Goal: Transaction & Acquisition: Subscribe to service/newsletter

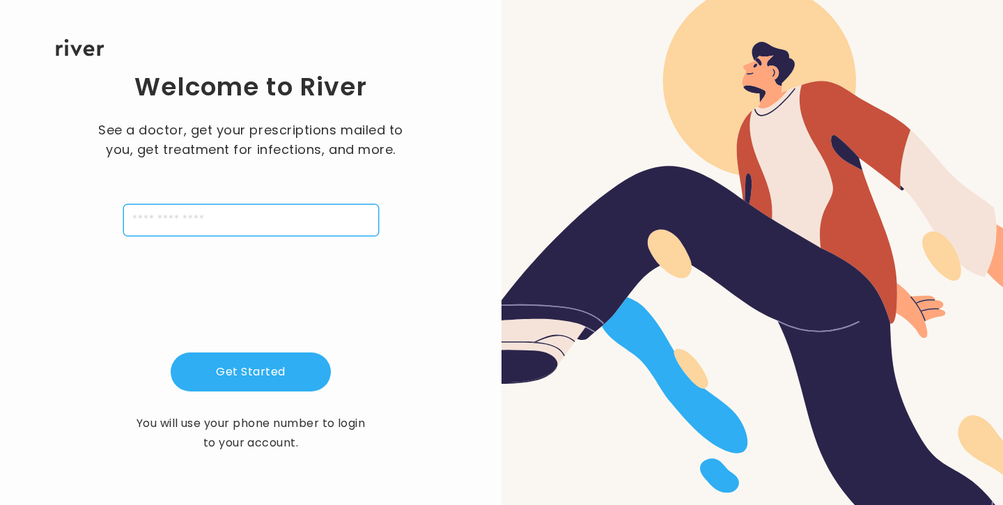
click at [215, 221] on input "tel" at bounding box center [251, 220] width 256 height 32
click at [140, 222] on input "**********" at bounding box center [251, 220] width 256 height 32
type input "**********"
click at [104, 290] on div "**********" at bounding box center [250, 261] width 457 height 410
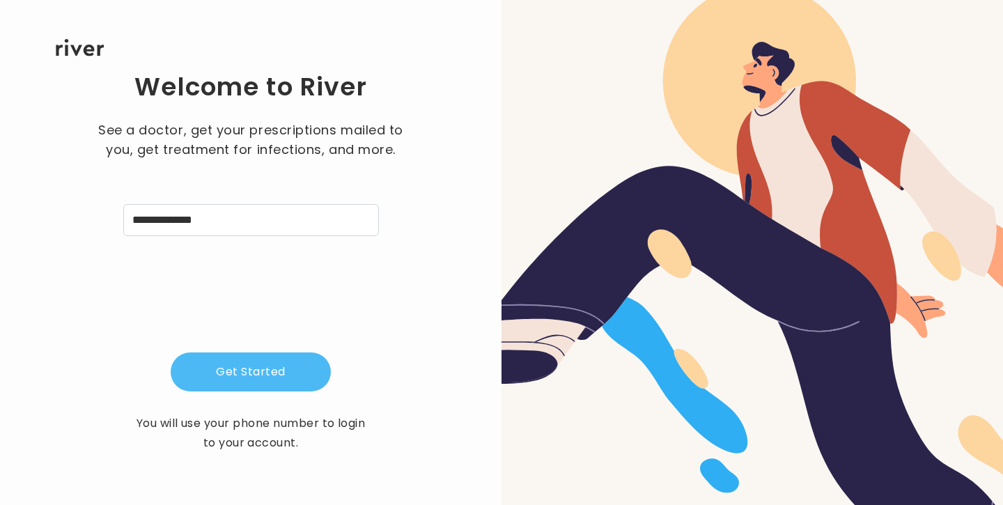
click at [220, 364] on button "Get Started" at bounding box center [251, 371] width 160 height 39
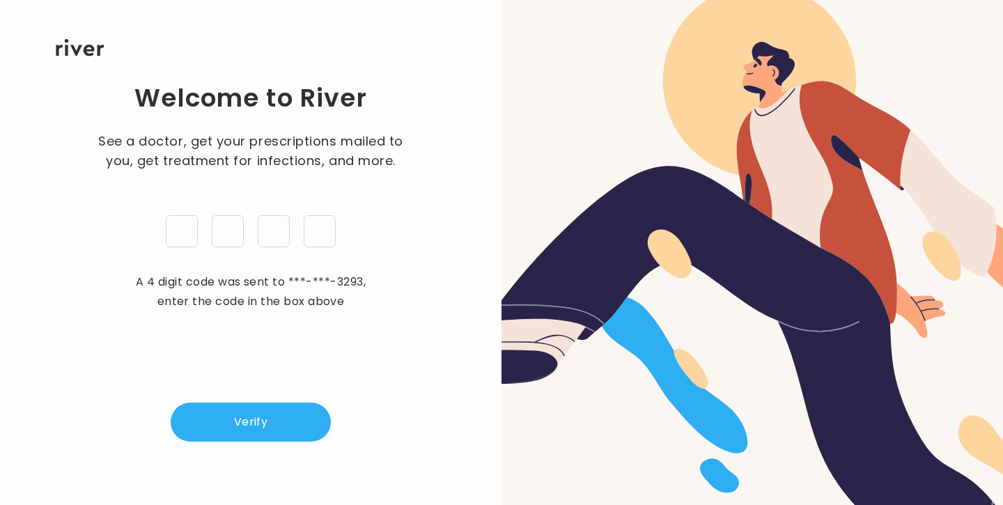
type input "*"
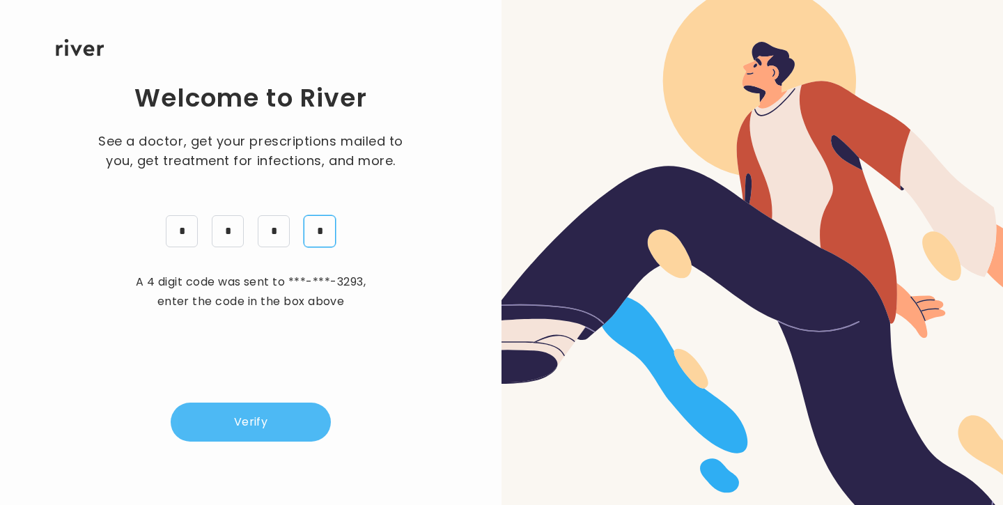
type input "*"
click at [210, 410] on button "Verify" at bounding box center [251, 422] width 160 height 39
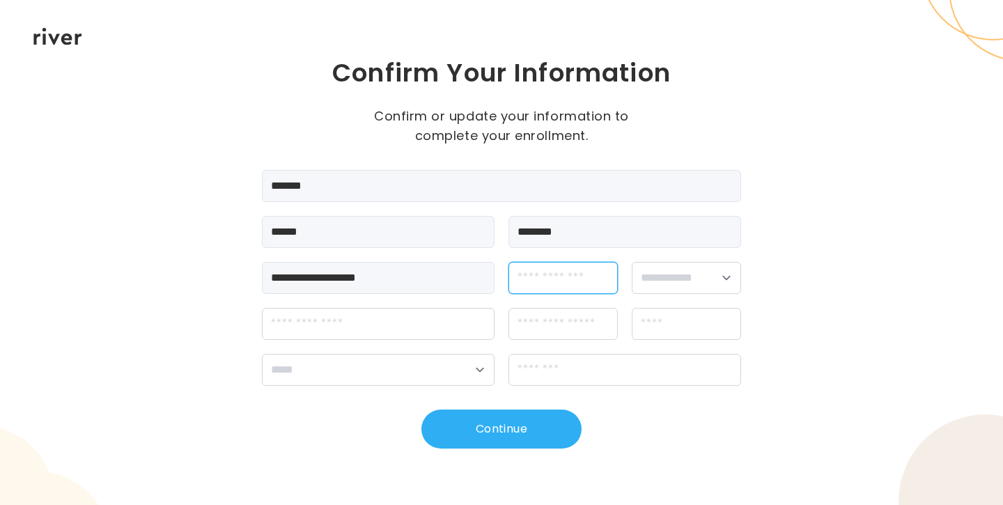
click at [549, 278] on input "dateOfBirth" at bounding box center [562, 278] width 109 height 32
type input "**********"
click at [662, 291] on select "**********" at bounding box center [686, 278] width 109 height 32
select select "******"
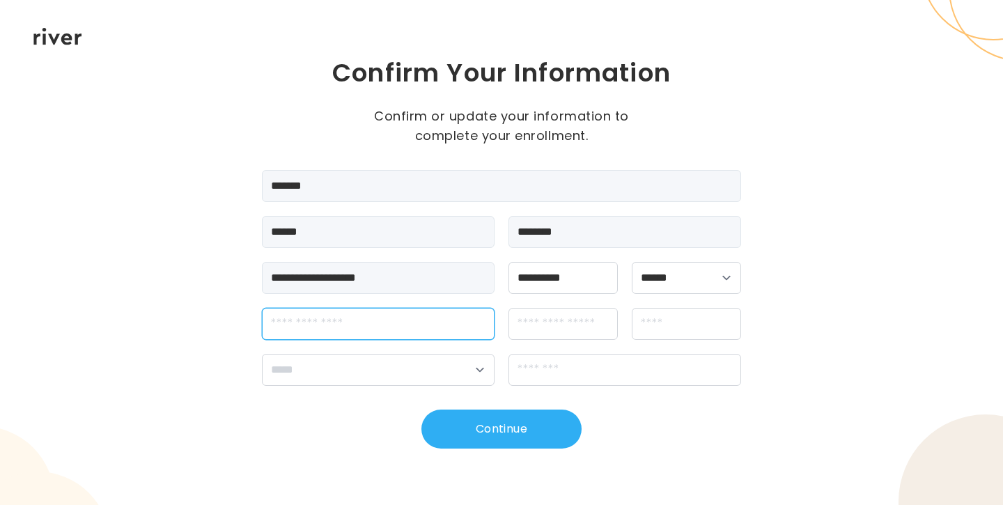
click at [431, 328] on input "streetAddress" at bounding box center [378, 324] width 233 height 32
type input "**********"
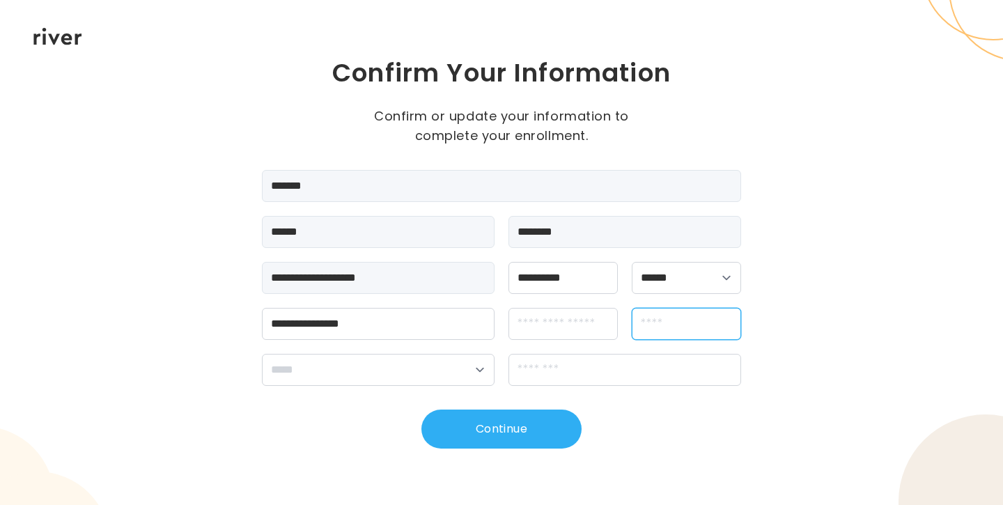
type input "**********"
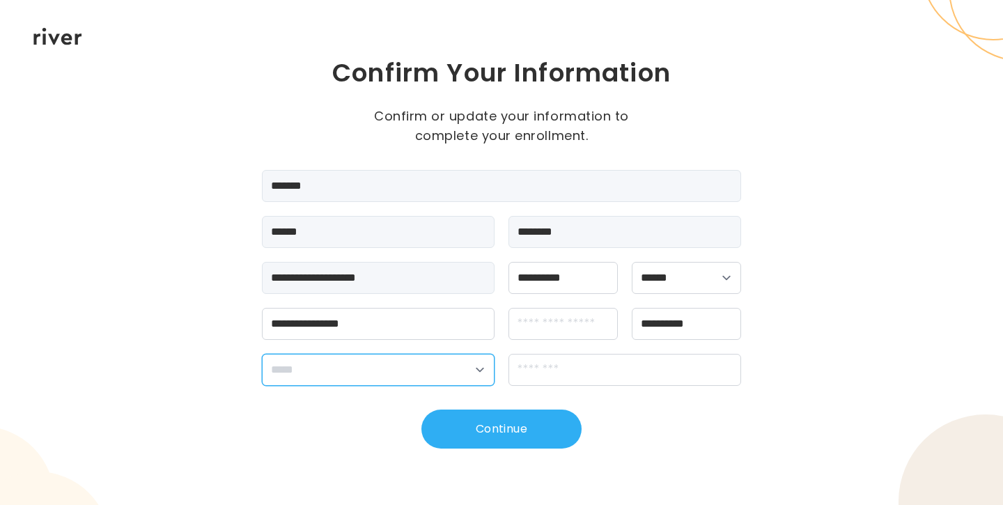
select select "**"
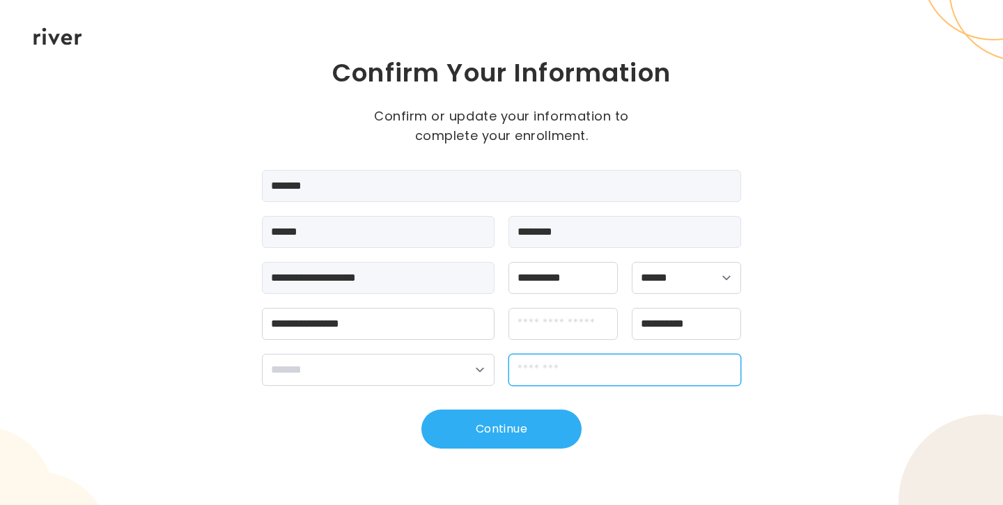
type input "*****"
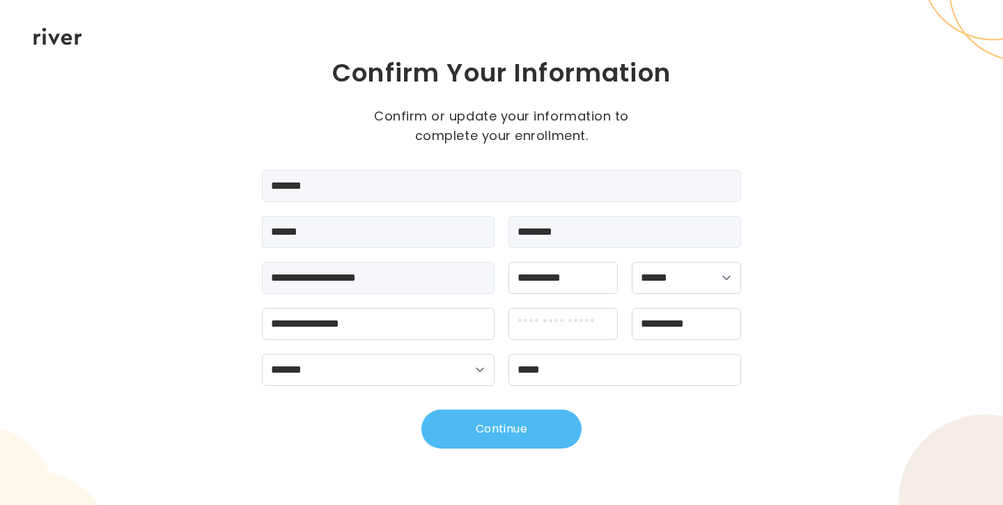
click at [471, 432] on button "Continue" at bounding box center [501, 429] width 160 height 39
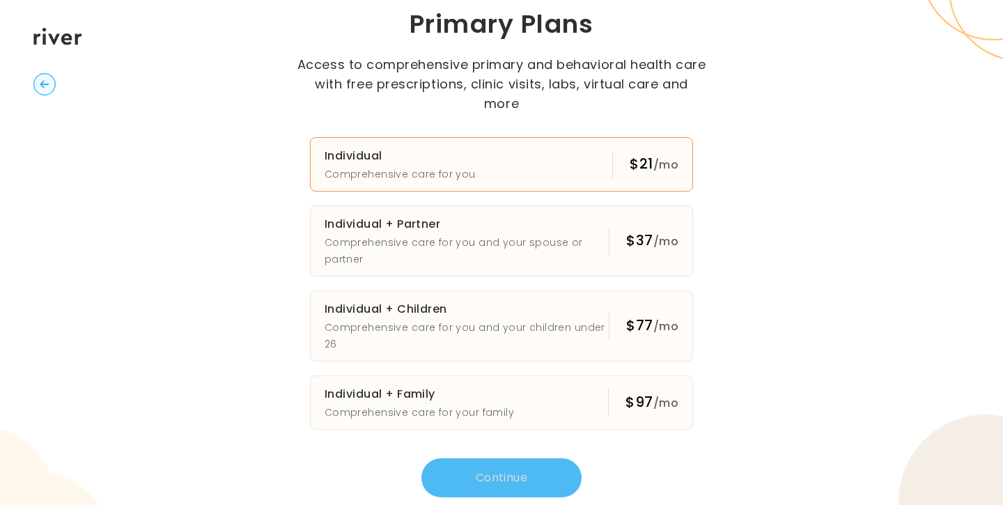
click at [448, 146] on h3 "Individual" at bounding box center [400, 156] width 151 height 20
click at [516, 467] on button "Continue" at bounding box center [501, 477] width 160 height 39
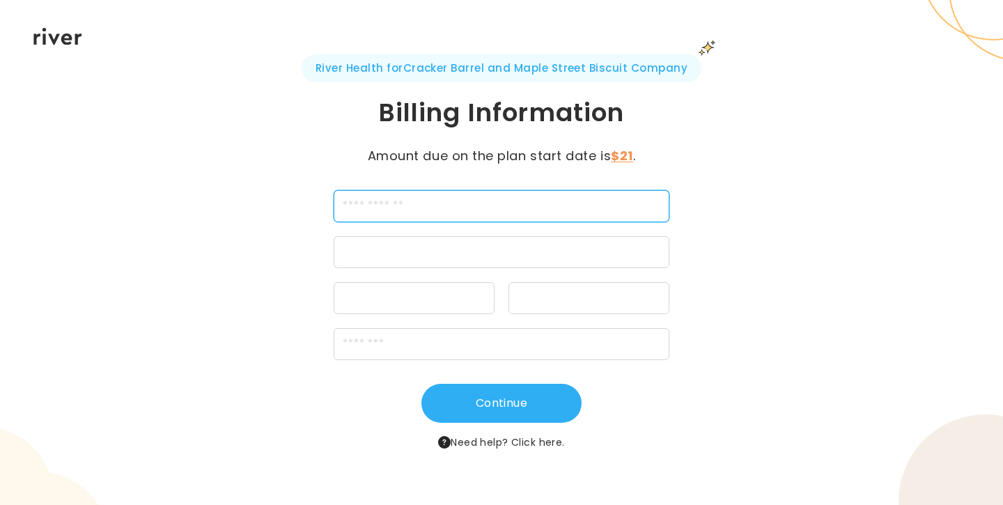
click at [444, 202] on input "cardName" at bounding box center [502, 206] width 336 height 32
click at [426, 201] on input "cardName" at bounding box center [502, 206] width 336 height 32
type input "**********"
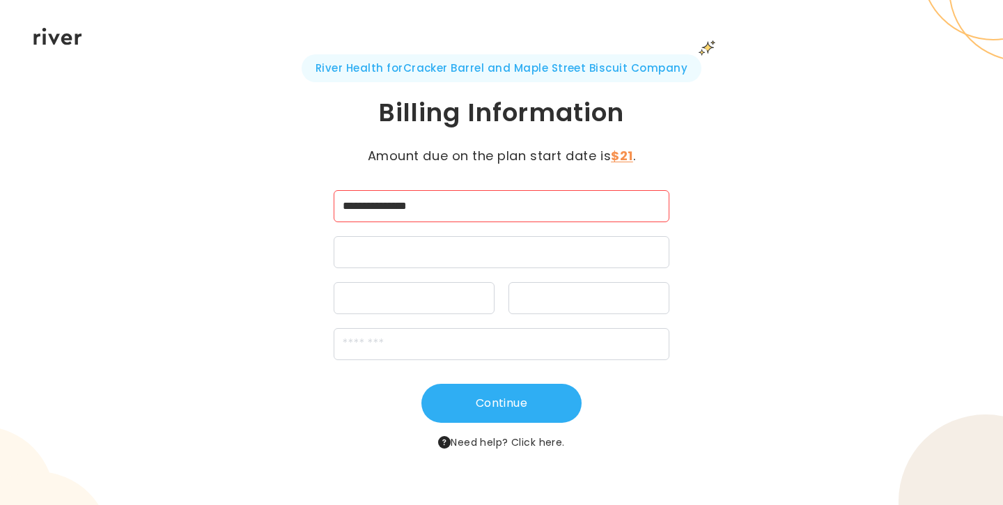
click at [450, 263] on div at bounding box center [502, 252] width 336 height 32
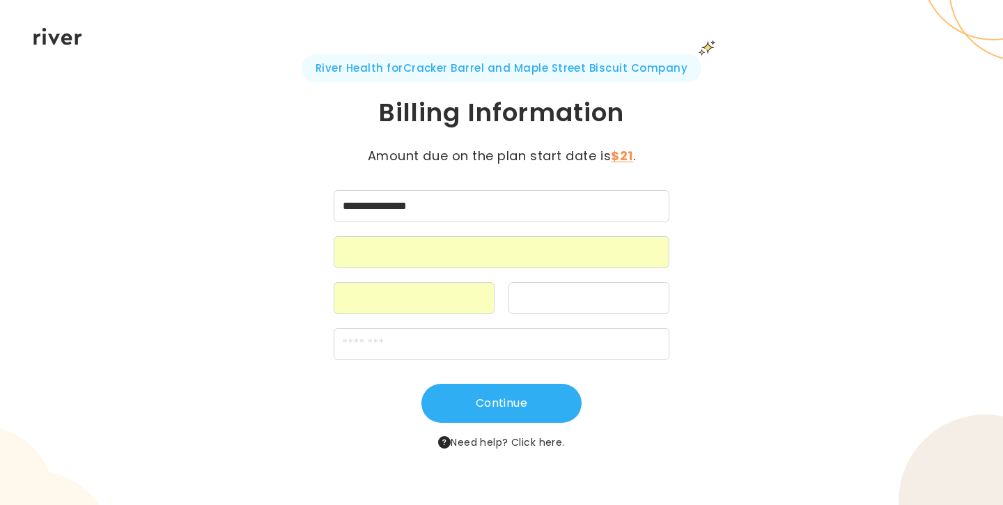
click at [511, 294] on div at bounding box center [588, 298] width 161 height 32
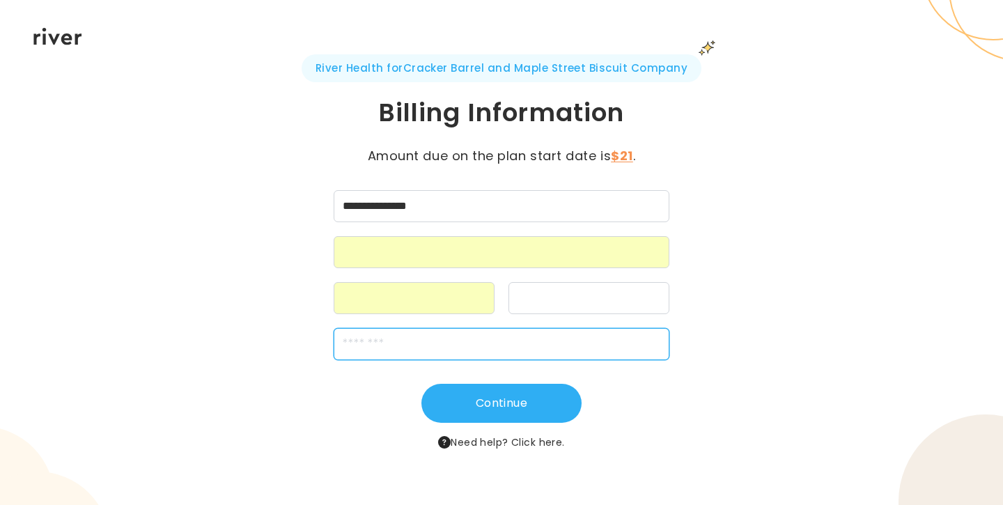
click at [448, 341] on input "zipCode" at bounding box center [502, 344] width 336 height 32
type input "*****"
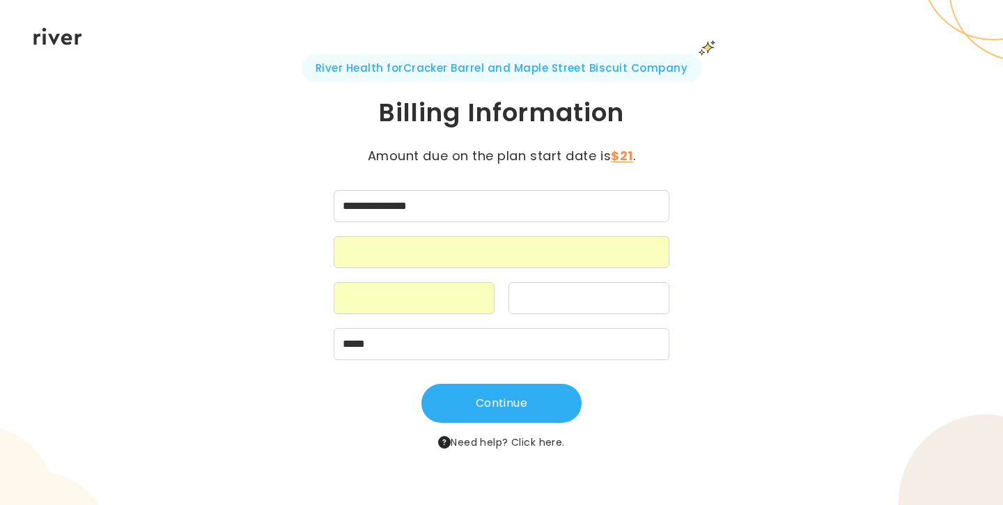
click at [282, 384] on div "Continue Need help? Click here." at bounding box center [501, 417] width 479 height 67
click at [475, 405] on button "Continue" at bounding box center [501, 403] width 160 height 39
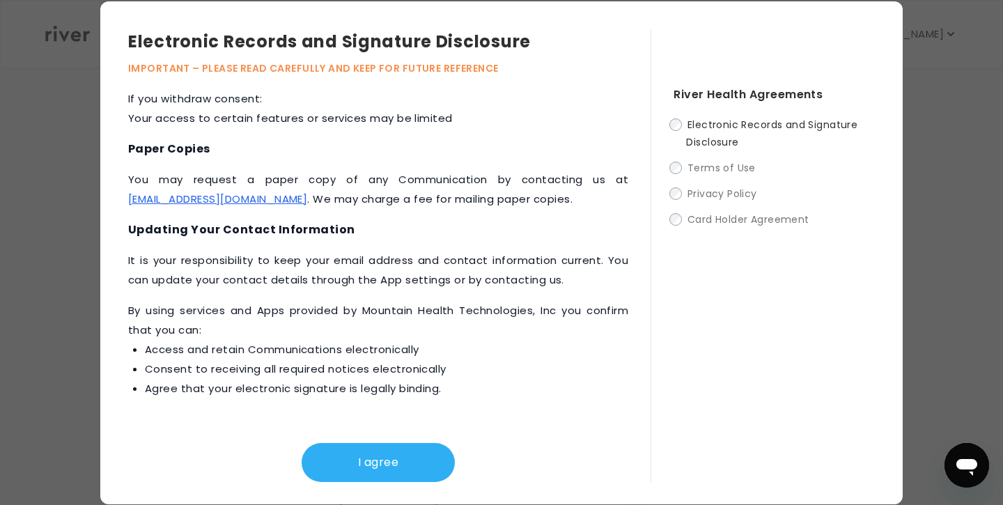
scroll to position [397, 0]
click at [406, 457] on button "I agree" at bounding box center [378, 462] width 153 height 39
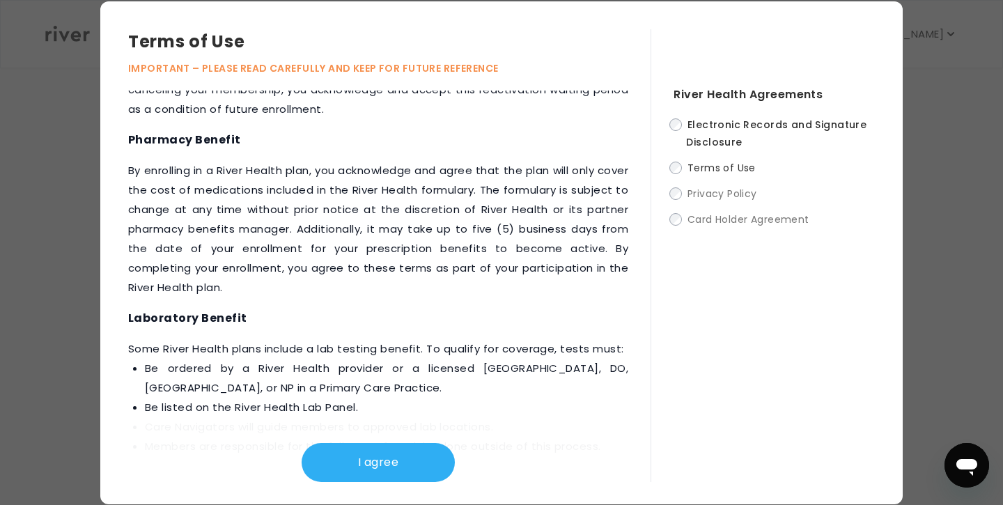
scroll to position [1890, 0]
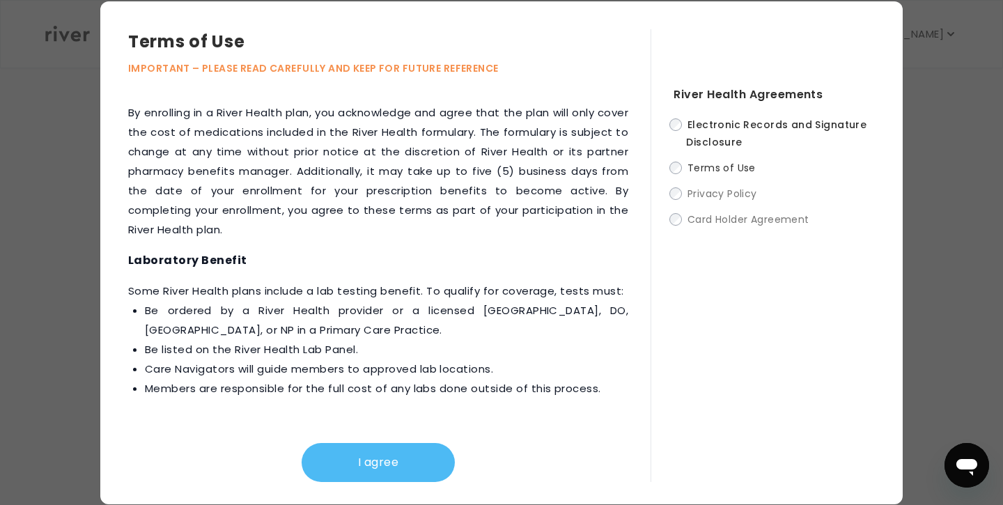
click at [404, 450] on button "I agree" at bounding box center [378, 462] width 153 height 39
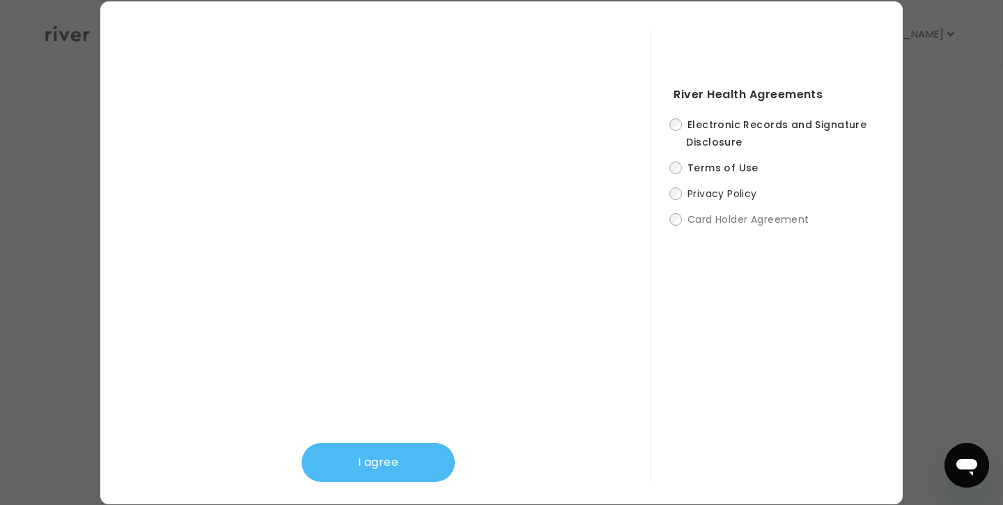
click at [394, 467] on button "I agree" at bounding box center [378, 462] width 153 height 39
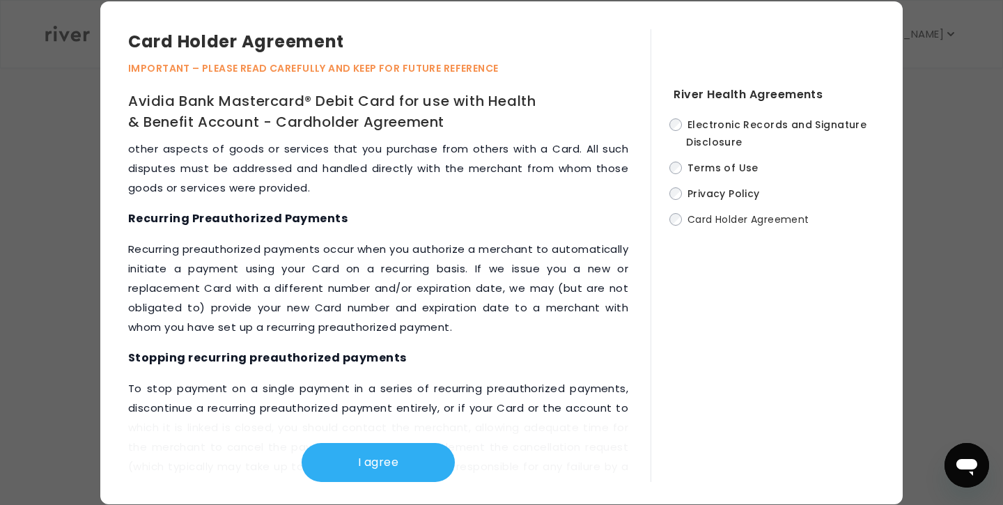
scroll to position [4324, 0]
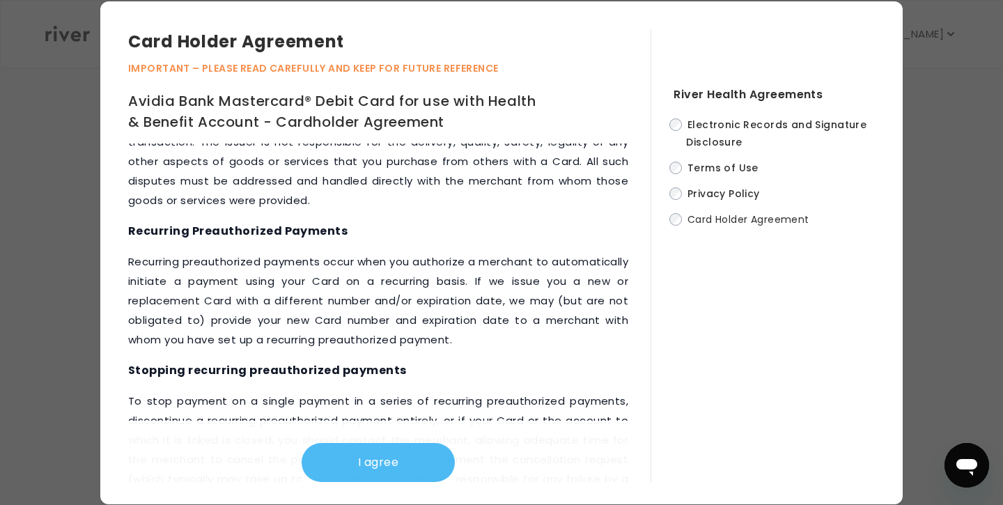
click at [412, 457] on button "I agree" at bounding box center [378, 462] width 153 height 39
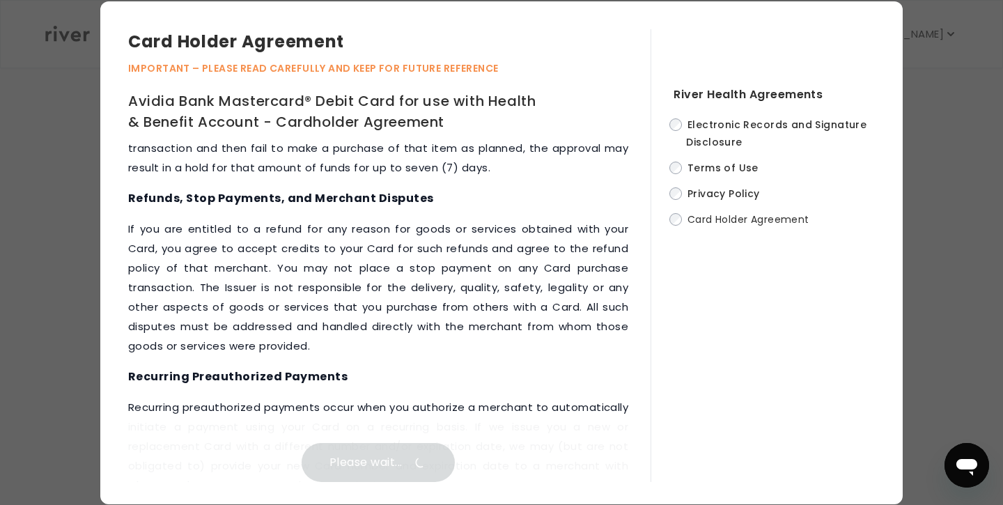
scroll to position [0, 0]
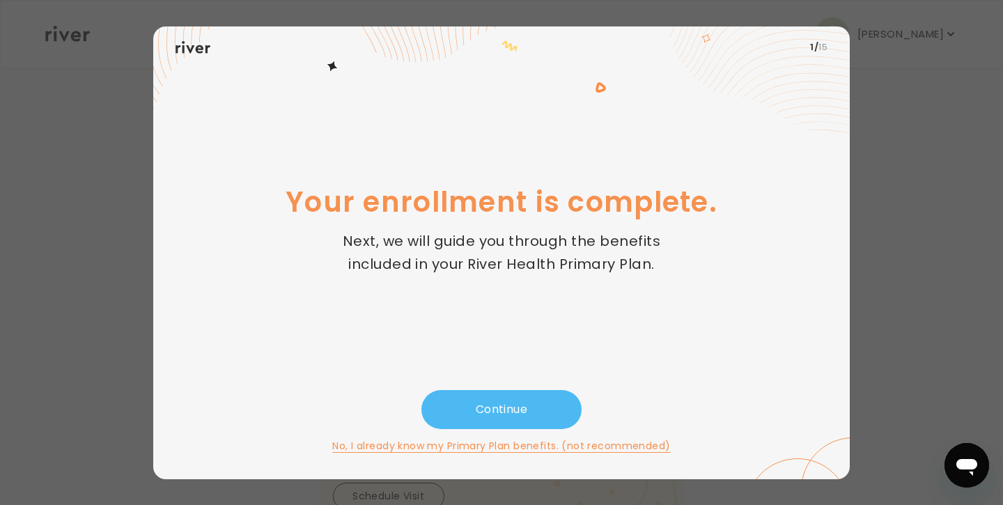
click at [515, 395] on button "Continue" at bounding box center [501, 409] width 160 height 39
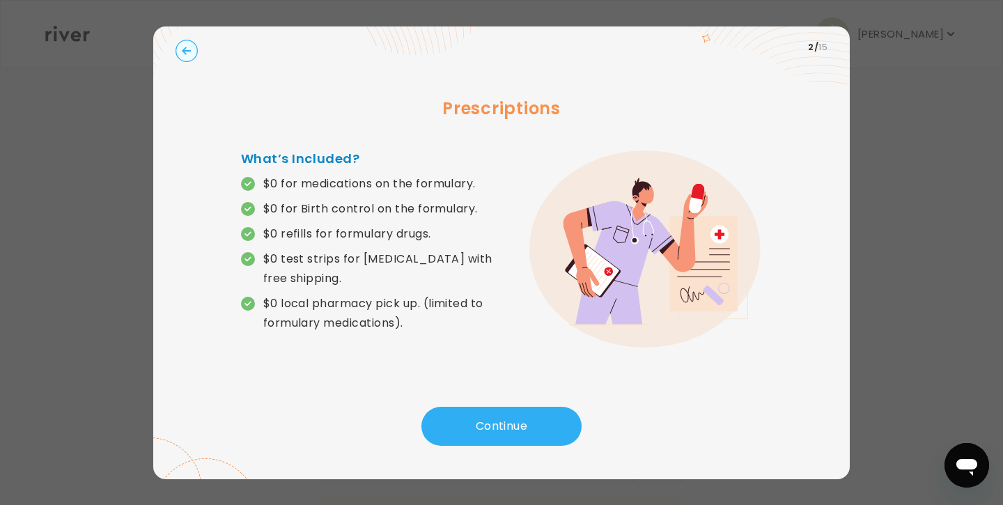
scroll to position [42, 0]
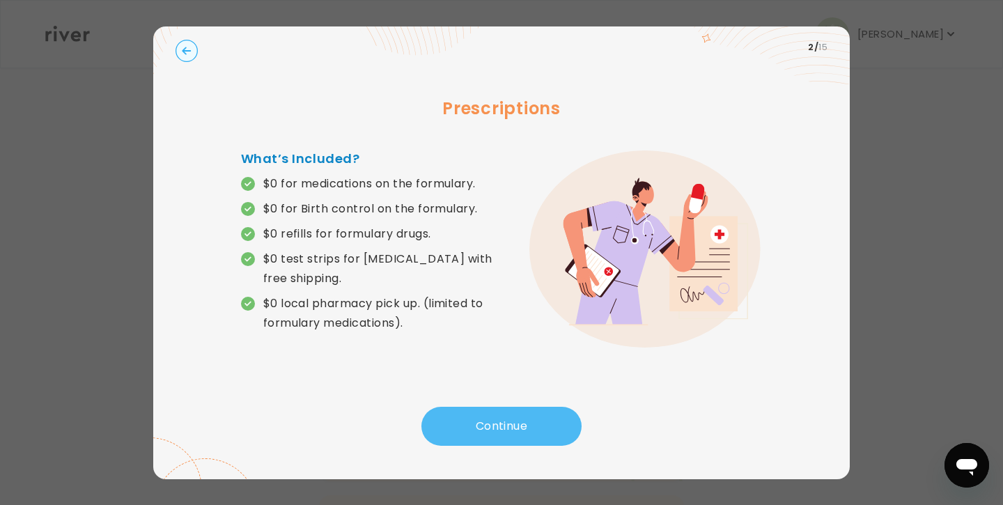
click at [520, 432] on button "Continue" at bounding box center [501, 426] width 160 height 39
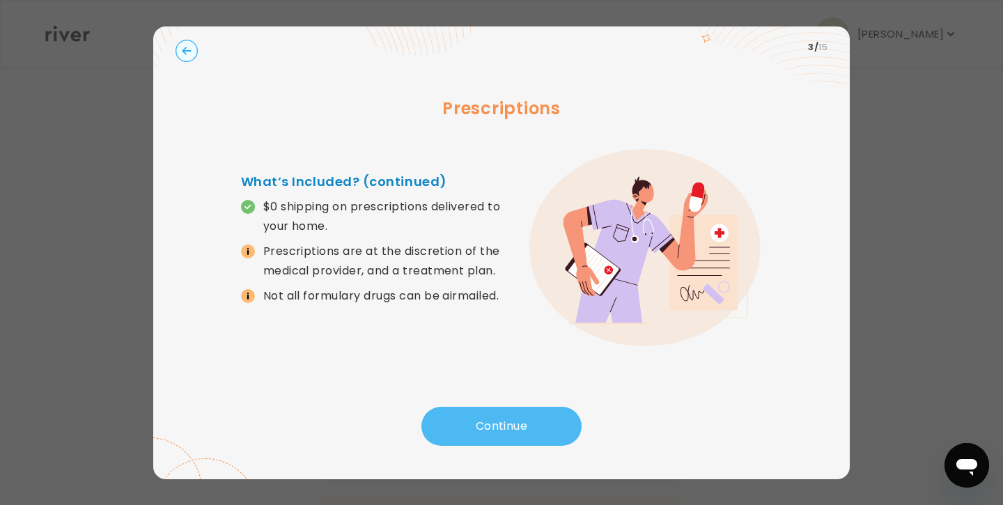
click at [520, 432] on button "Continue" at bounding box center [501, 426] width 160 height 39
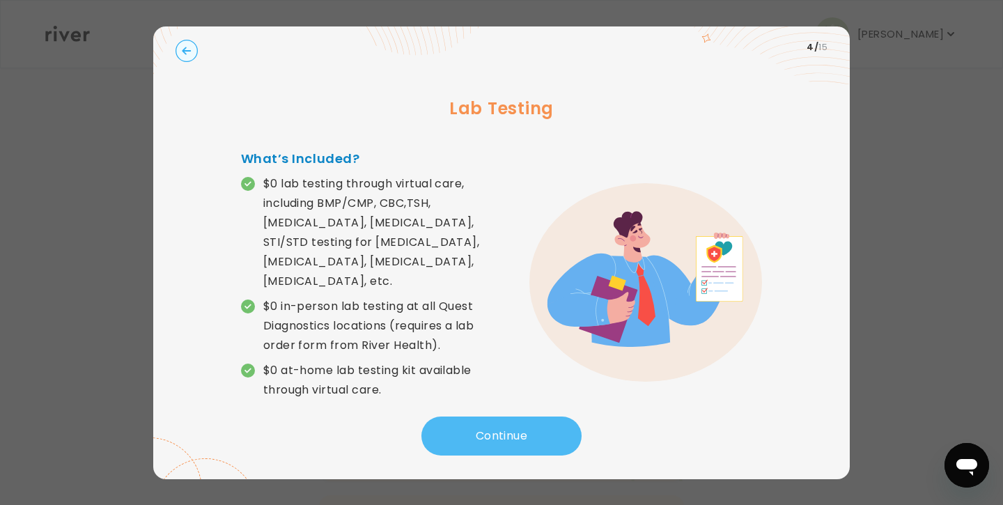
click at [520, 432] on button "Continue" at bounding box center [501, 436] width 160 height 39
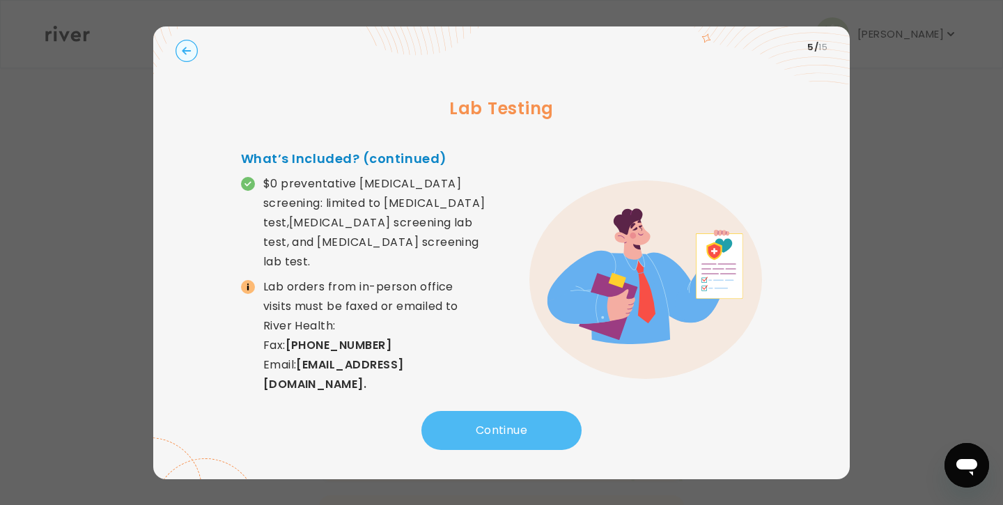
click at [520, 432] on button "Continue" at bounding box center [501, 430] width 160 height 39
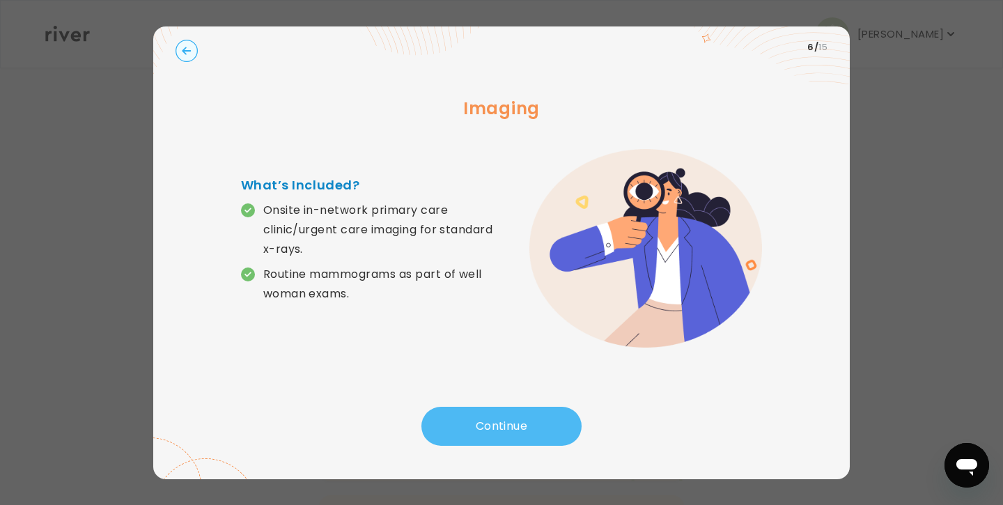
click at [520, 432] on button "Continue" at bounding box center [501, 426] width 160 height 39
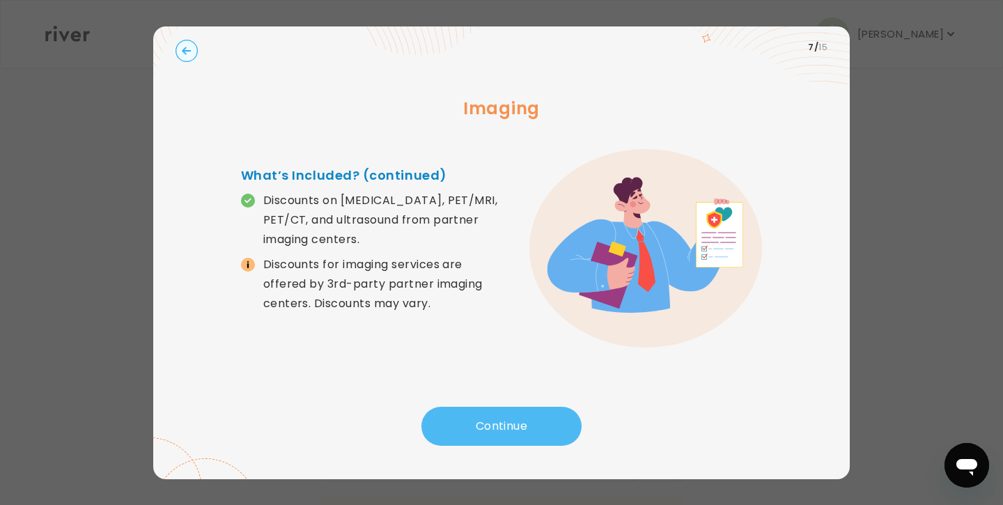
click at [520, 432] on button "Continue" at bounding box center [501, 426] width 160 height 39
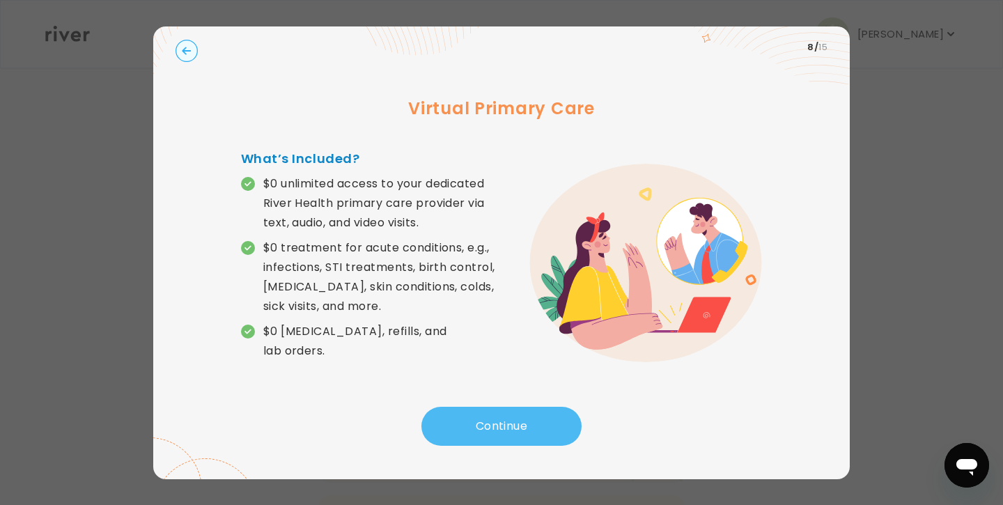
click at [520, 432] on button "Continue" at bounding box center [501, 426] width 160 height 39
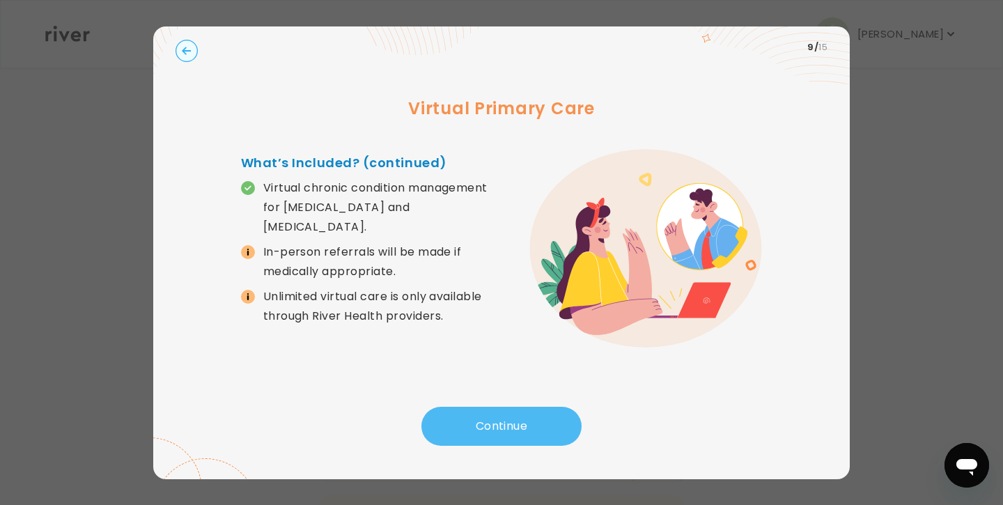
click at [520, 432] on button "Continue" at bounding box center [501, 426] width 160 height 39
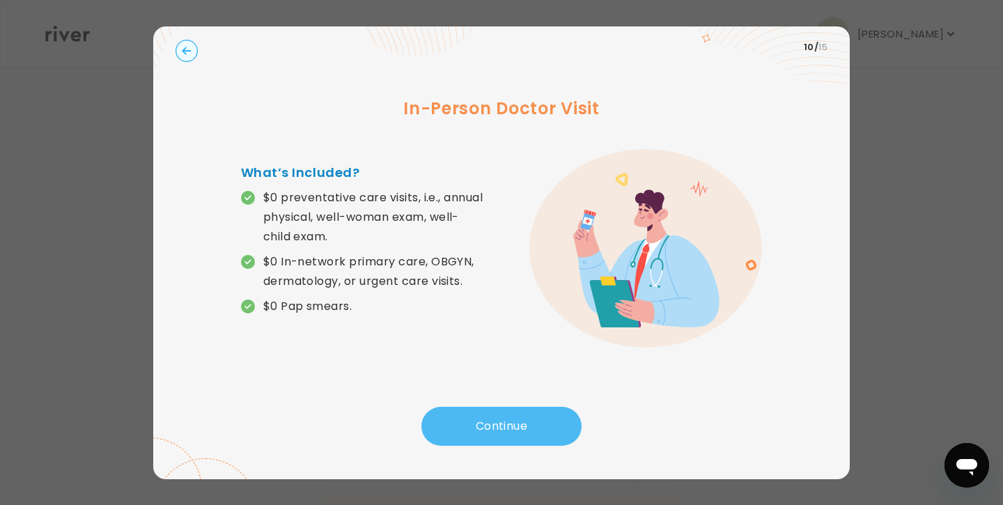
click at [520, 432] on button "Continue" at bounding box center [501, 426] width 160 height 39
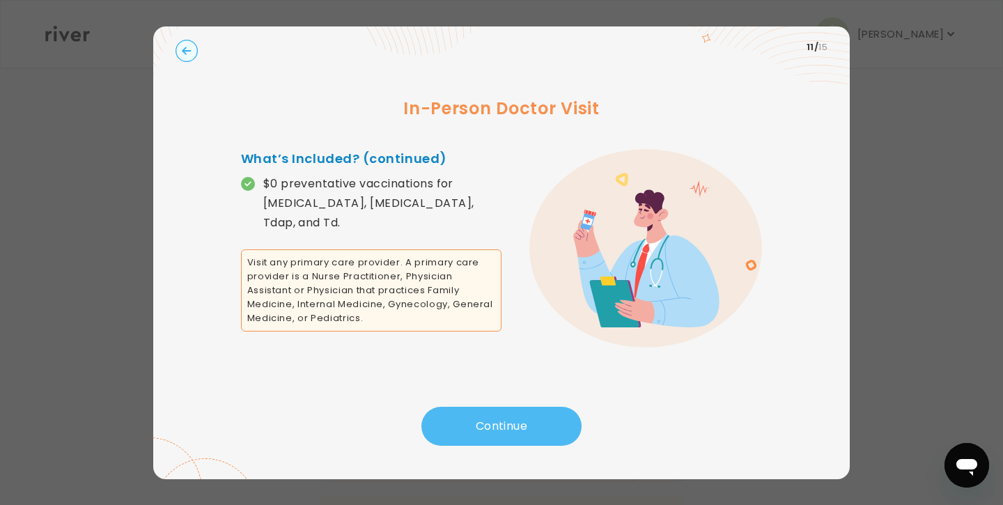
click at [520, 432] on button "Continue" at bounding box center [501, 426] width 160 height 39
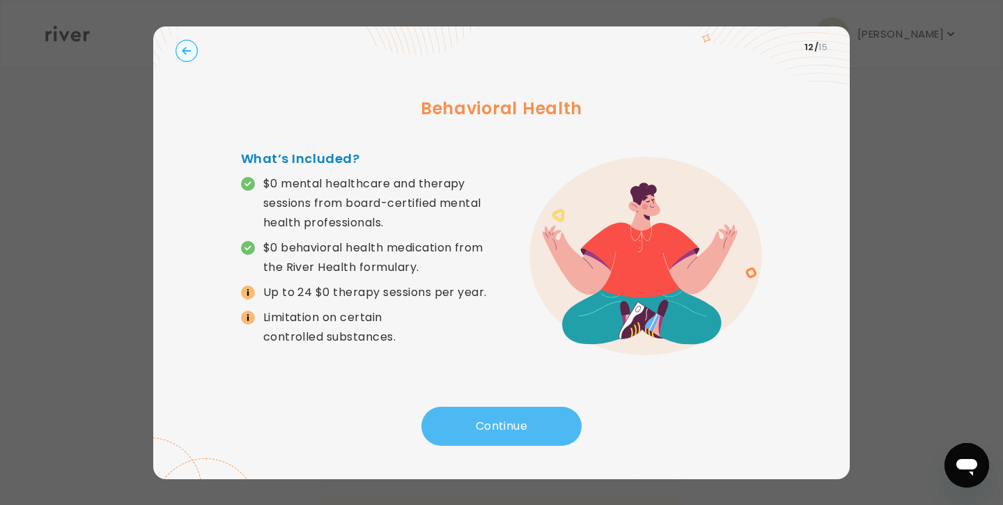
click at [520, 432] on button "Continue" at bounding box center [501, 426] width 160 height 39
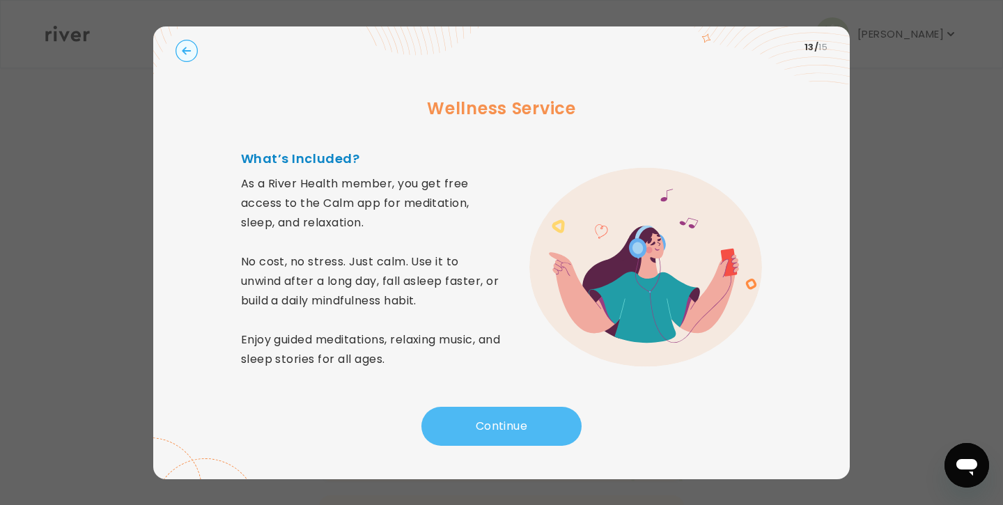
click at [520, 432] on button "Continue" at bounding box center [501, 426] width 160 height 39
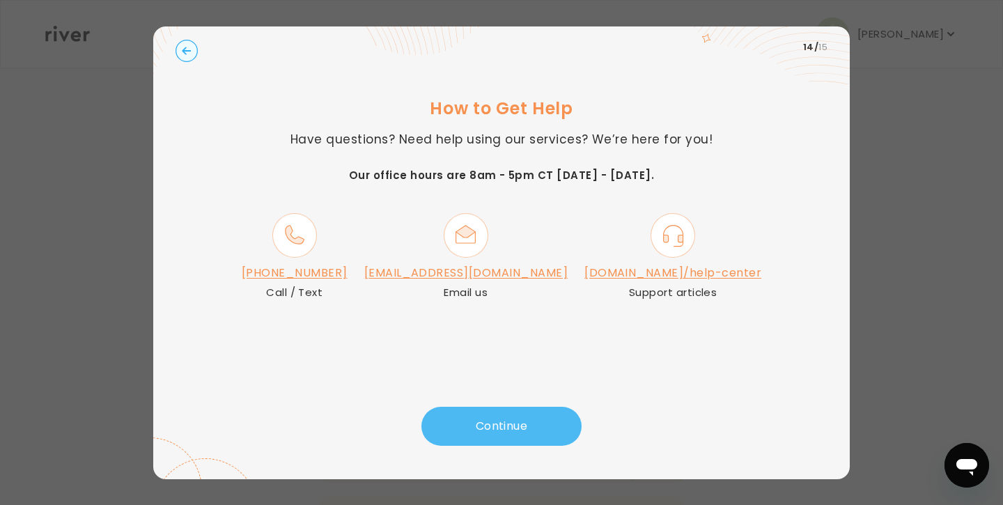
click at [492, 434] on button "Continue" at bounding box center [501, 426] width 160 height 39
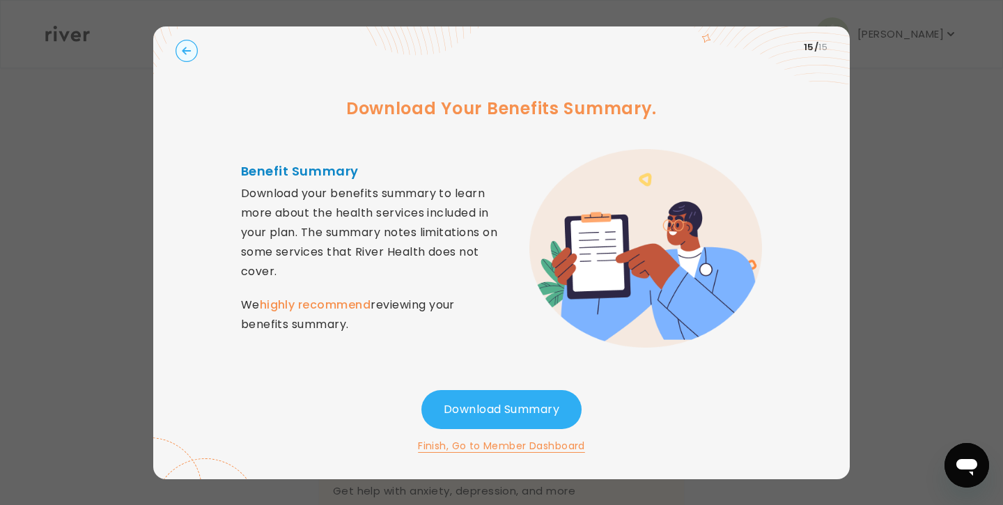
scroll to position [93, 0]
click at [453, 408] on button "Download Summary" at bounding box center [501, 409] width 160 height 39
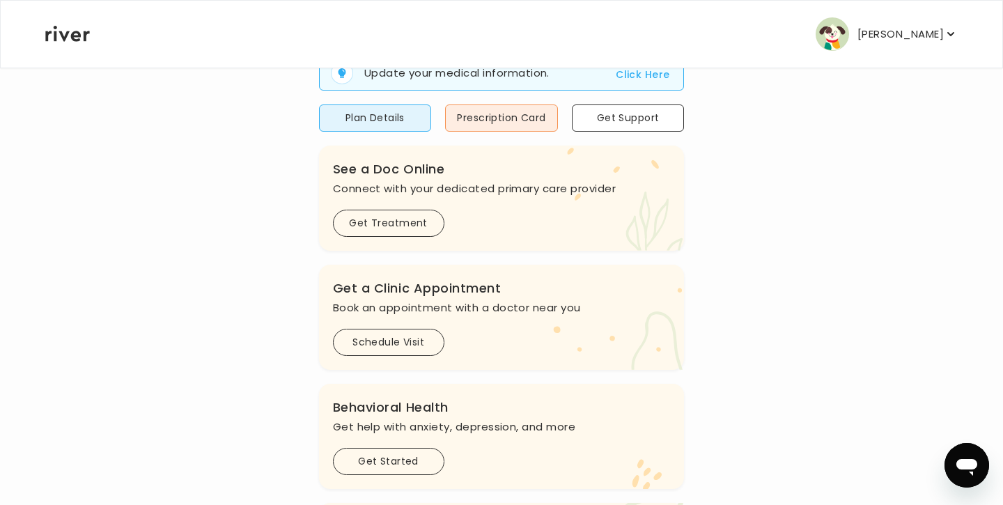
scroll to position [171, 0]
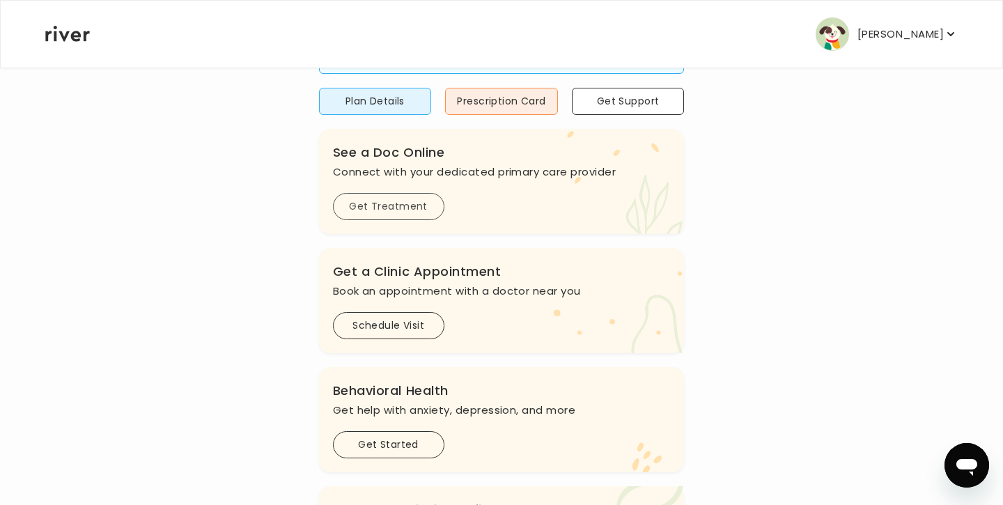
click at [385, 212] on button "Get Treatment" at bounding box center [388, 206] width 111 height 27
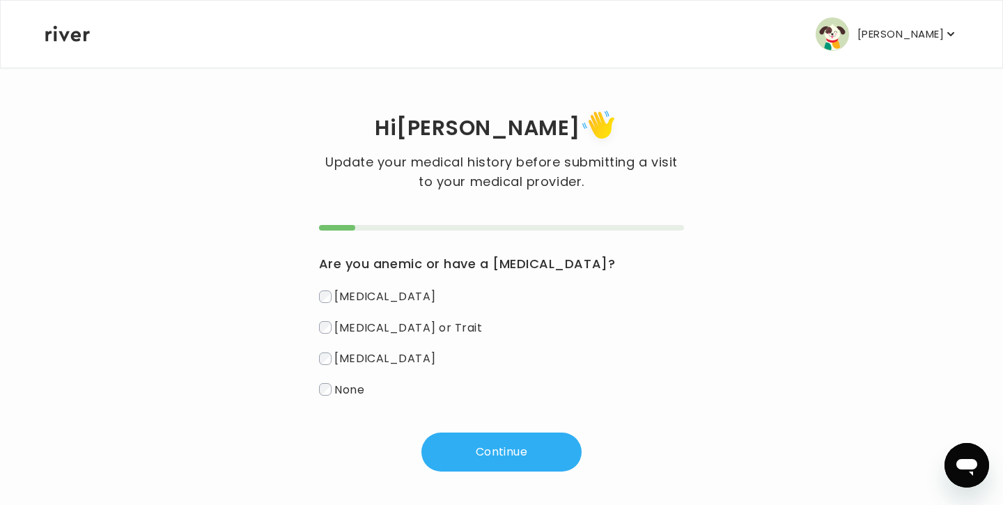
scroll to position [7, 0]
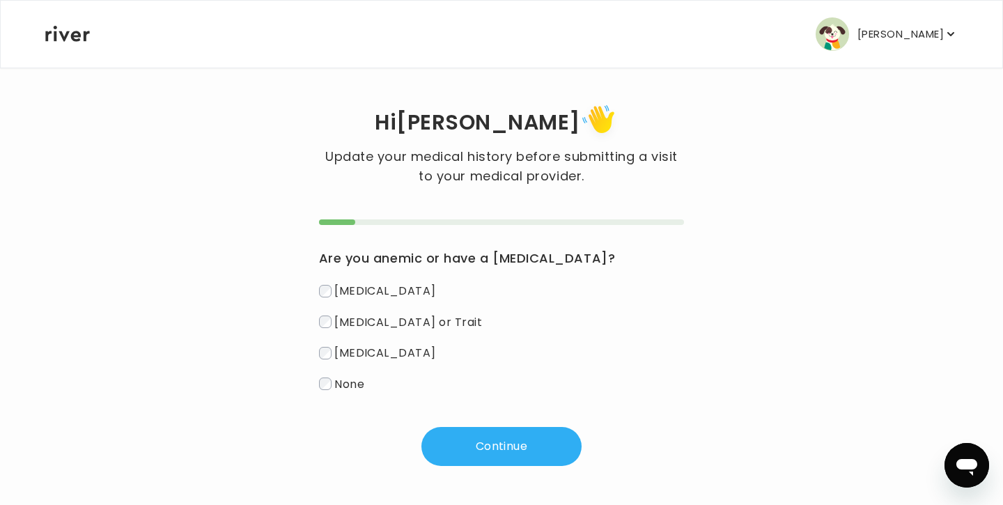
click at [350, 388] on span "None" at bounding box center [349, 383] width 30 height 16
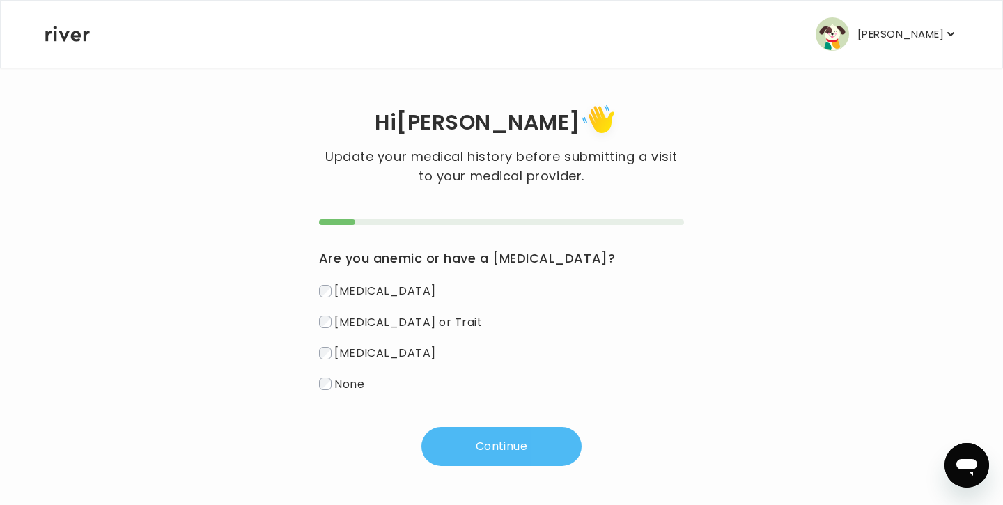
click at [464, 452] on button "Continue" at bounding box center [501, 446] width 160 height 39
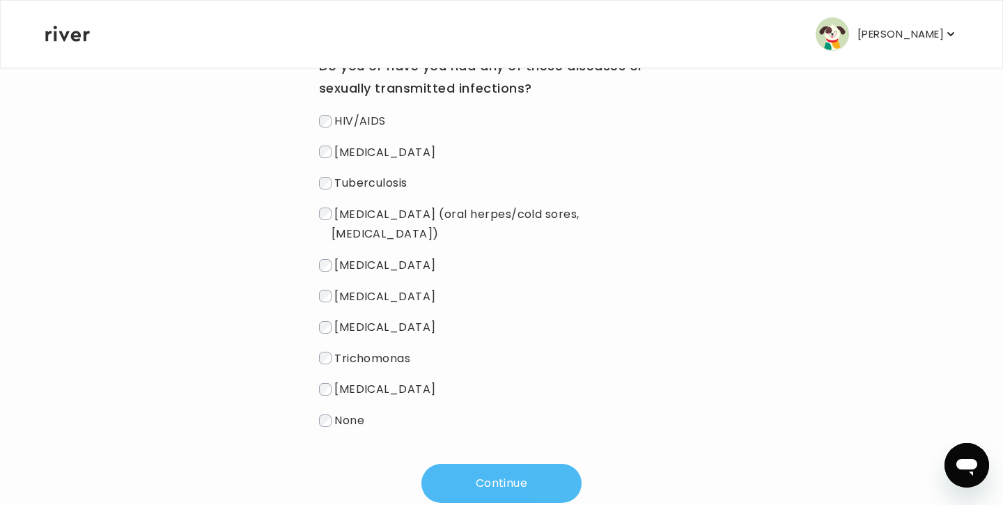
scroll to position [201, 0]
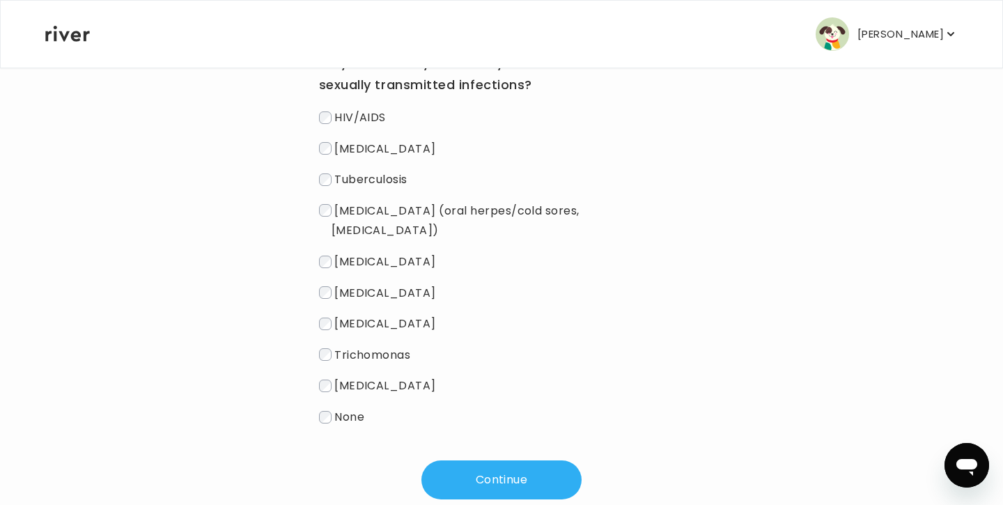
click at [352, 409] on span "None" at bounding box center [349, 417] width 30 height 16
click at [457, 442] on div "Do you or have you had any of these diseases or sexually transmitted infections…" at bounding box center [502, 262] width 366 height 476
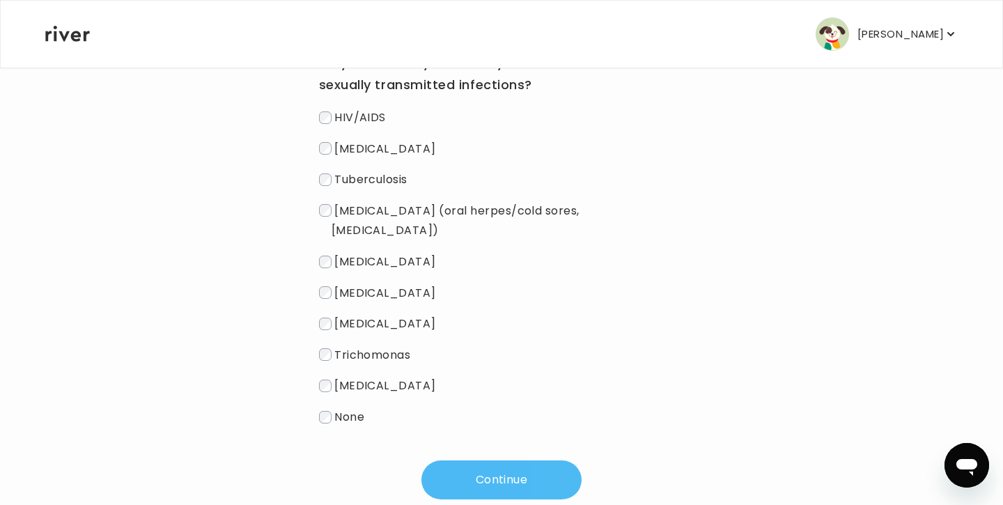
click at [460, 460] on button "Continue" at bounding box center [501, 479] width 160 height 39
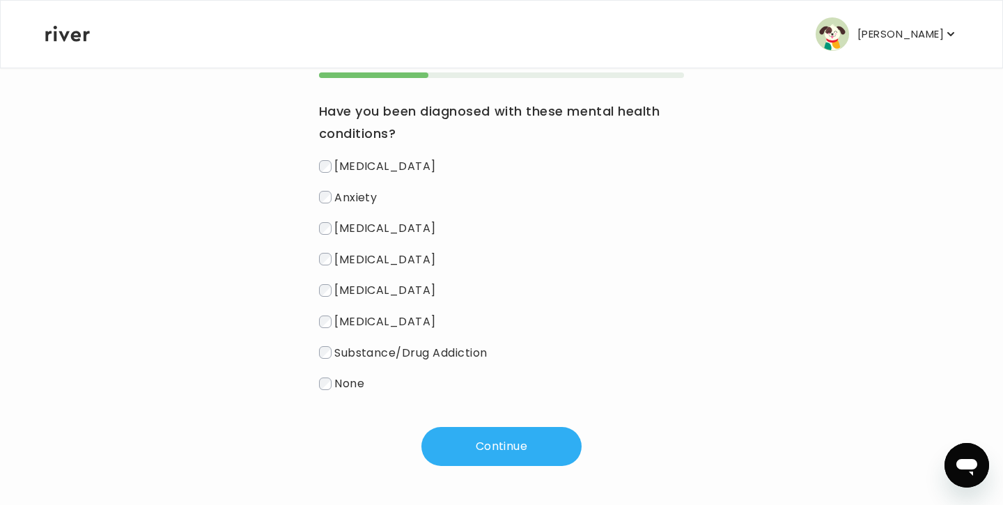
click at [357, 376] on span "None" at bounding box center [349, 383] width 30 height 16
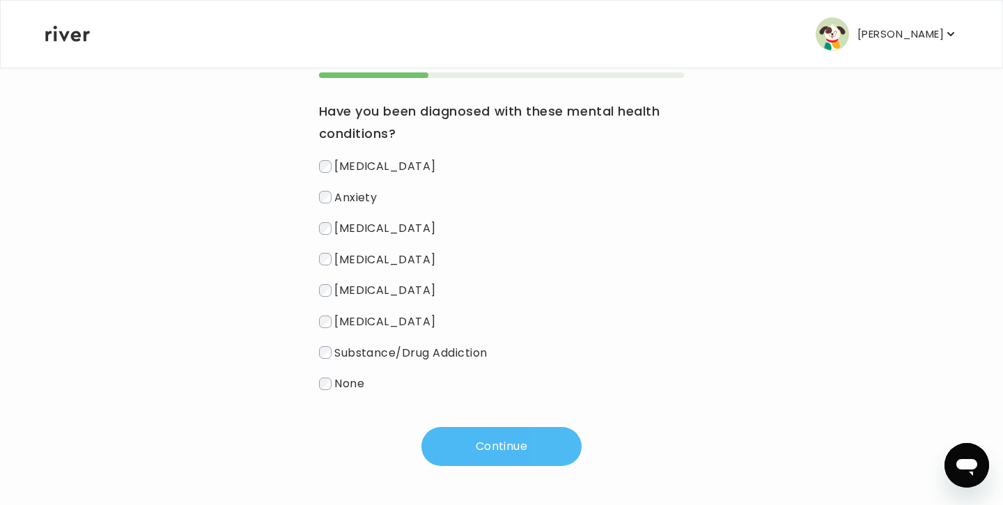
click at [492, 449] on button "Continue" at bounding box center [501, 446] width 160 height 39
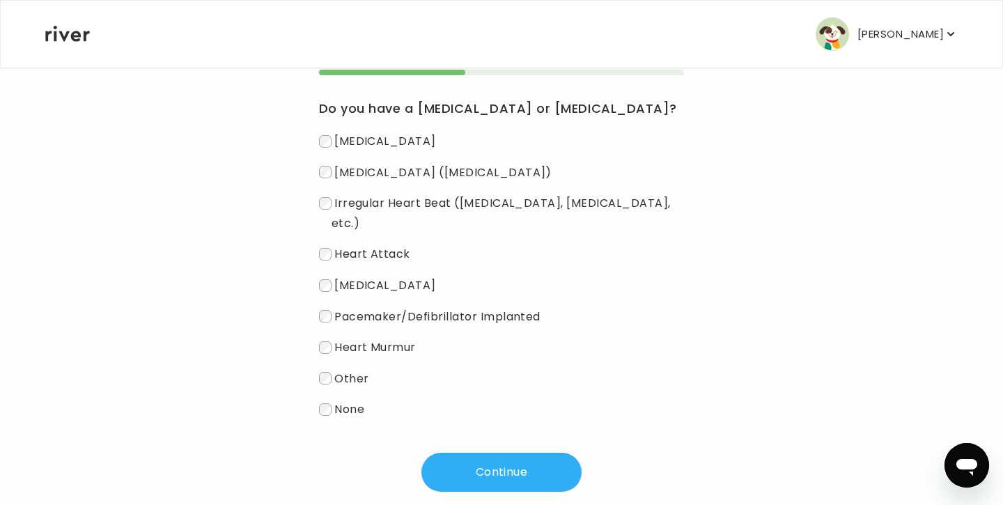
click at [351, 401] on span "None" at bounding box center [349, 409] width 30 height 16
click at [458, 453] on button "Continue" at bounding box center [501, 472] width 160 height 39
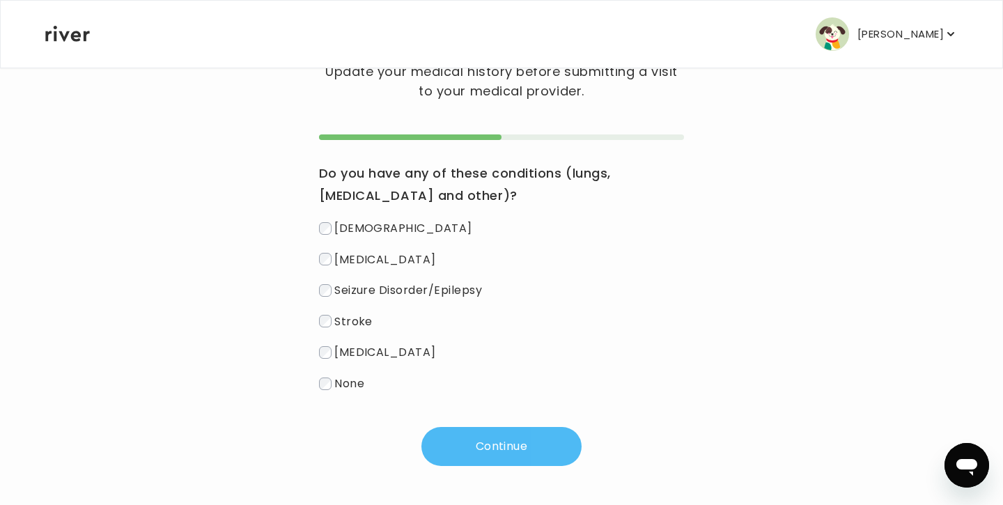
scroll to position [92, 0]
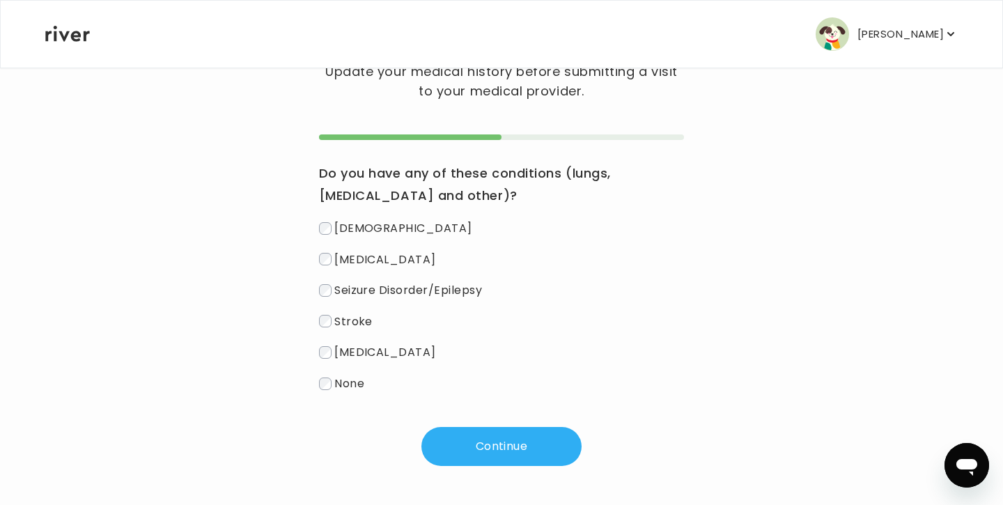
click at [351, 384] on span "None" at bounding box center [349, 383] width 30 height 16
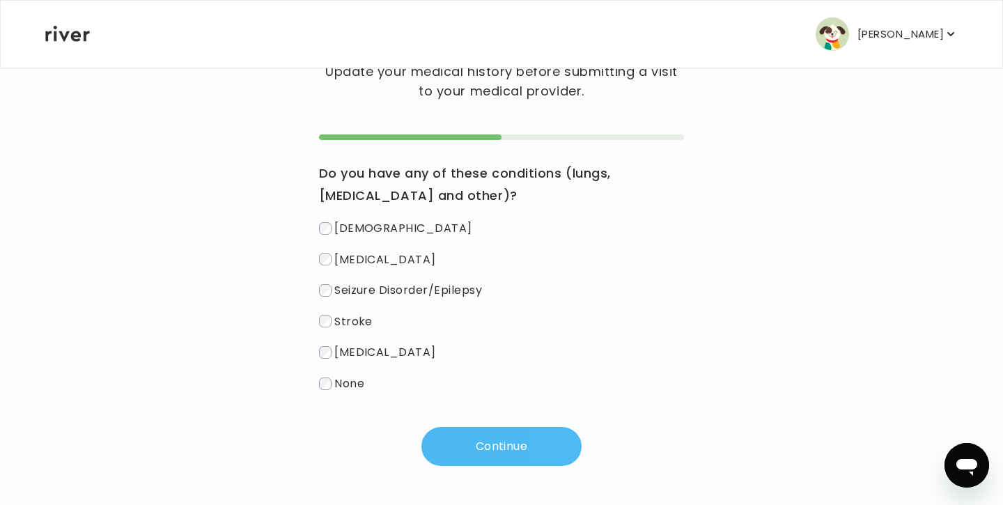
click at [465, 443] on button "Continue" at bounding box center [501, 446] width 160 height 39
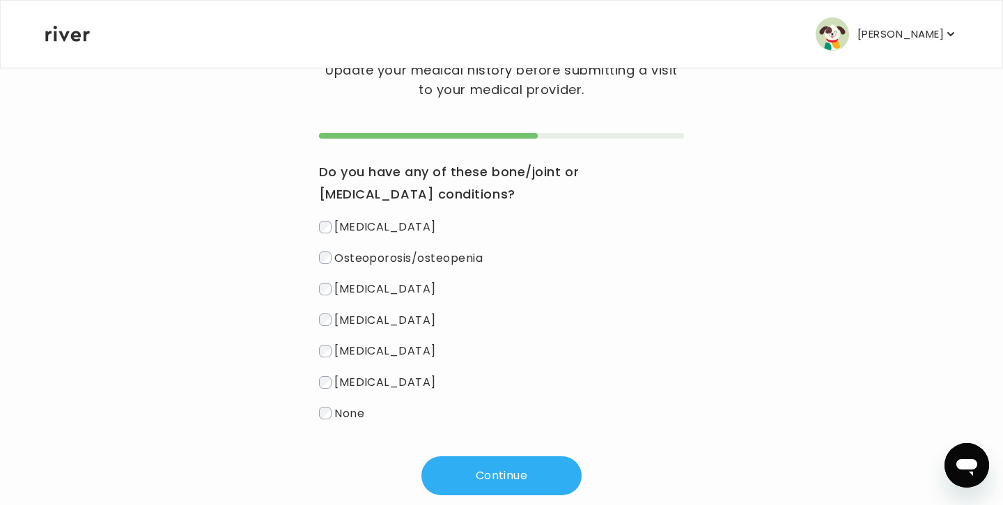
click at [350, 417] on span "None" at bounding box center [349, 413] width 30 height 16
click at [449, 476] on button "Continue" at bounding box center [501, 475] width 160 height 39
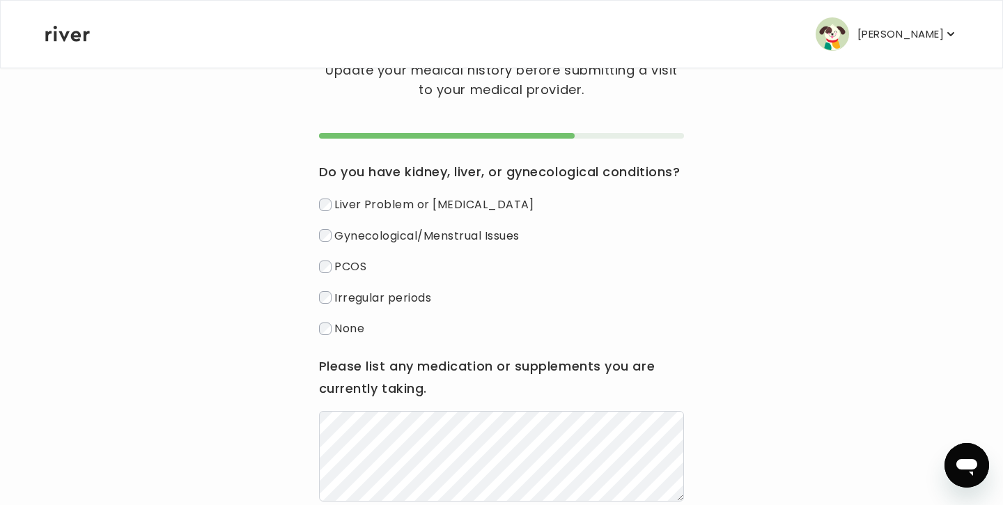
click at [348, 325] on span "None" at bounding box center [349, 328] width 30 height 16
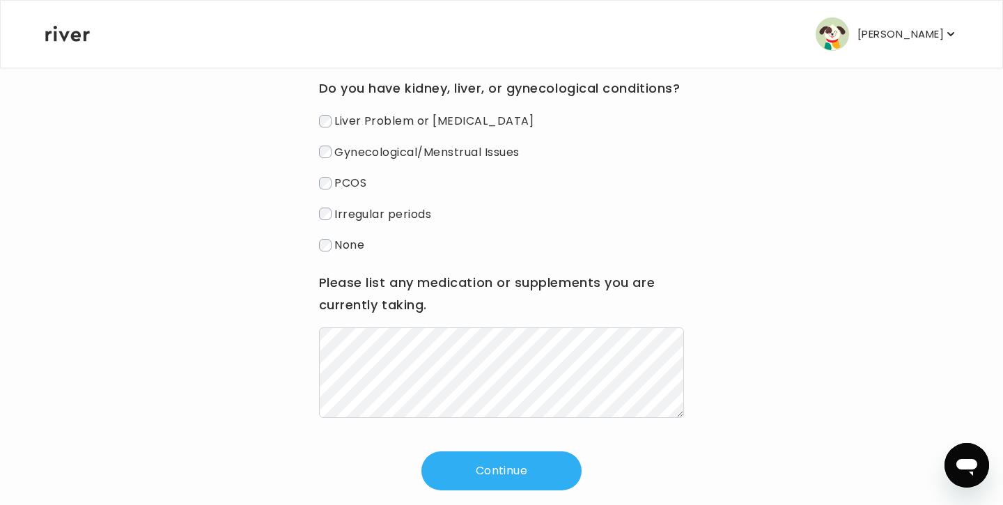
scroll to position [178, 0]
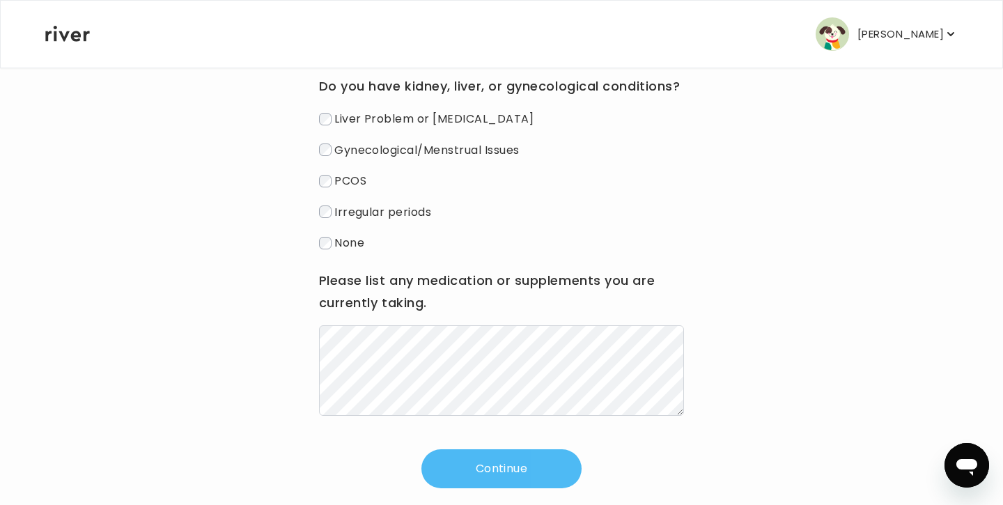
click at [446, 473] on button "Continue" at bounding box center [501, 468] width 160 height 39
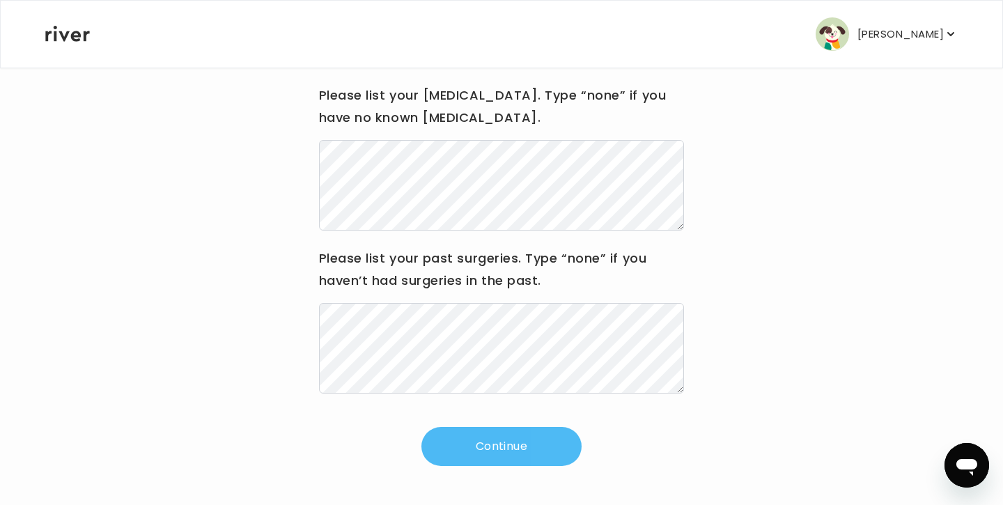
click at [506, 450] on button "Continue" at bounding box center [501, 446] width 160 height 39
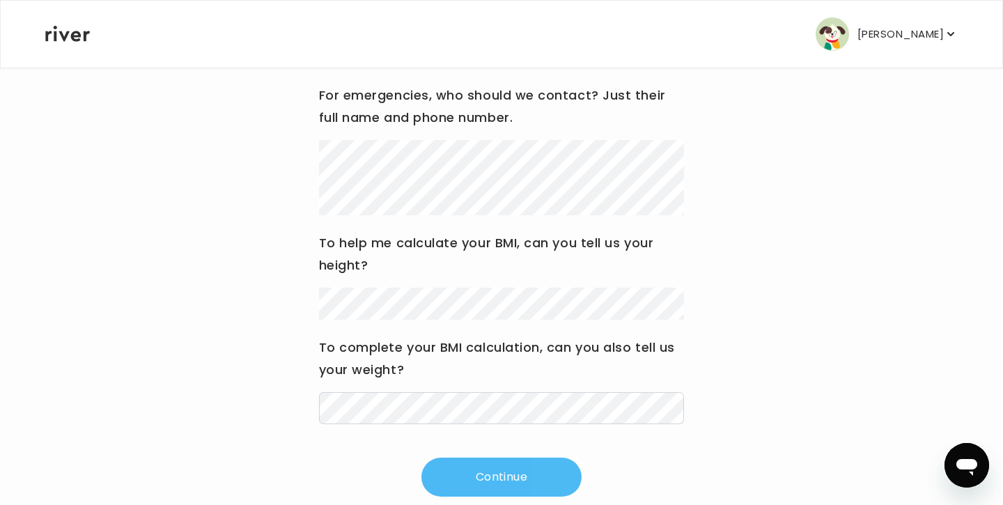
click at [450, 474] on button "Continue" at bounding box center [501, 477] width 160 height 39
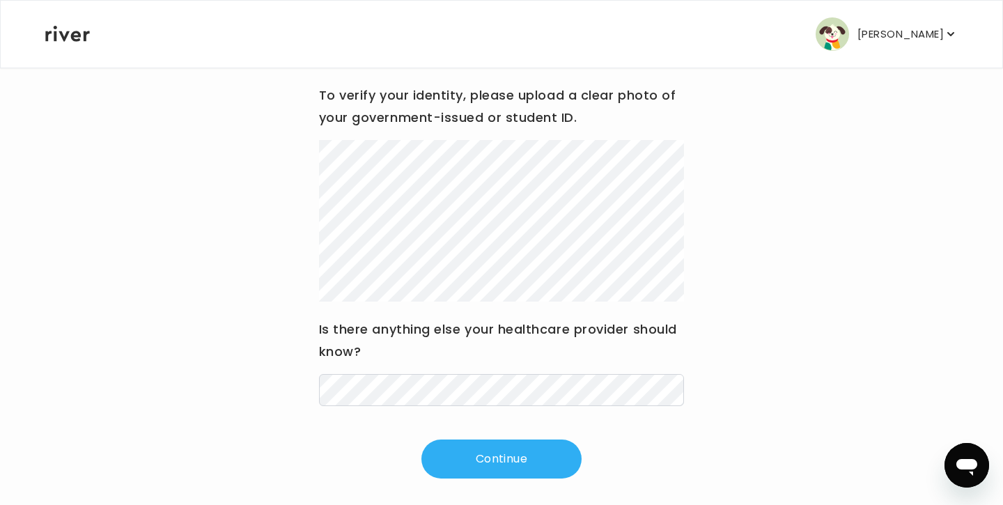
scroll to position [165, 0]
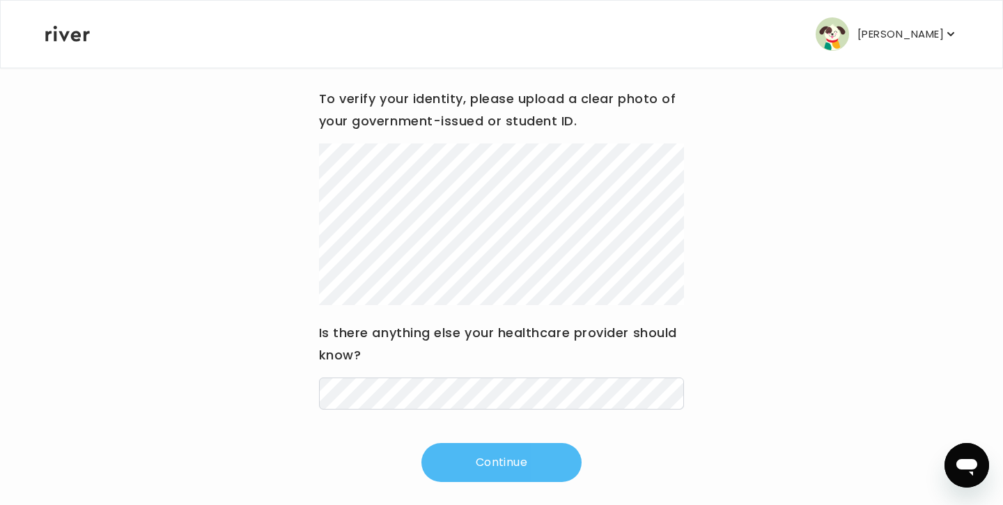
click at [497, 456] on button "Continue" at bounding box center [501, 462] width 160 height 39
click at [478, 469] on button "Continue" at bounding box center [501, 462] width 160 height 39
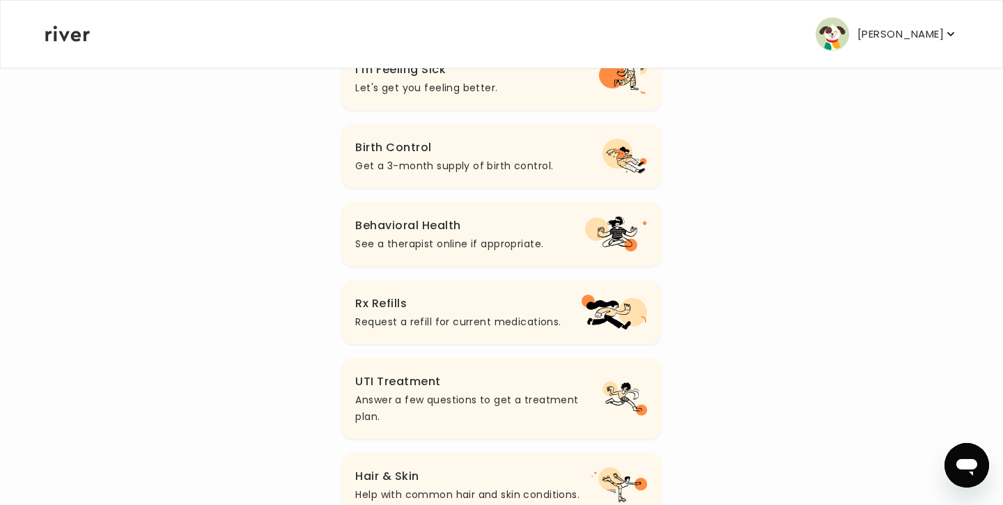
scroll to position [208, 0]
click at [429, 148] on h3 "Birth Control" at bounding box center [454, 147] width 198 height 20
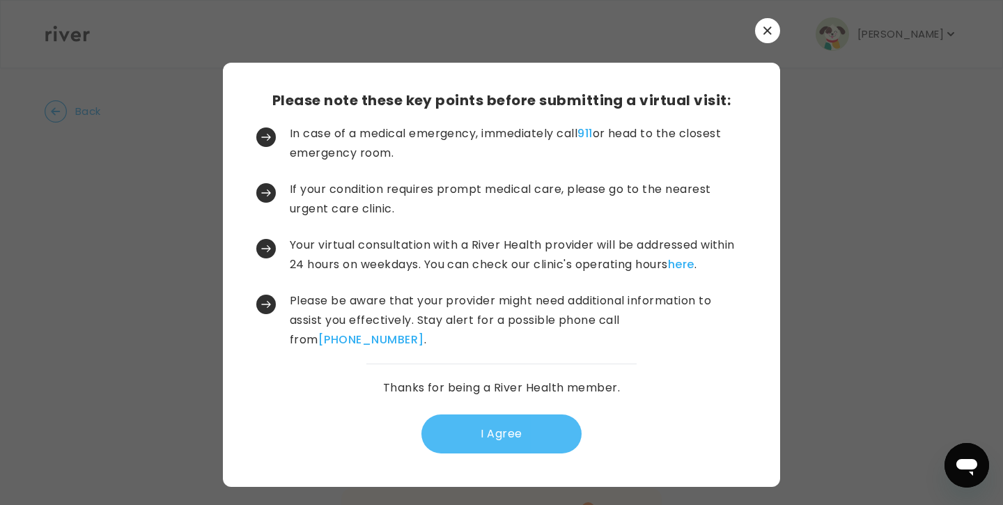
click at [492, 430] on button "I Agree" at bounding box center [501, 433] width 160 height 39
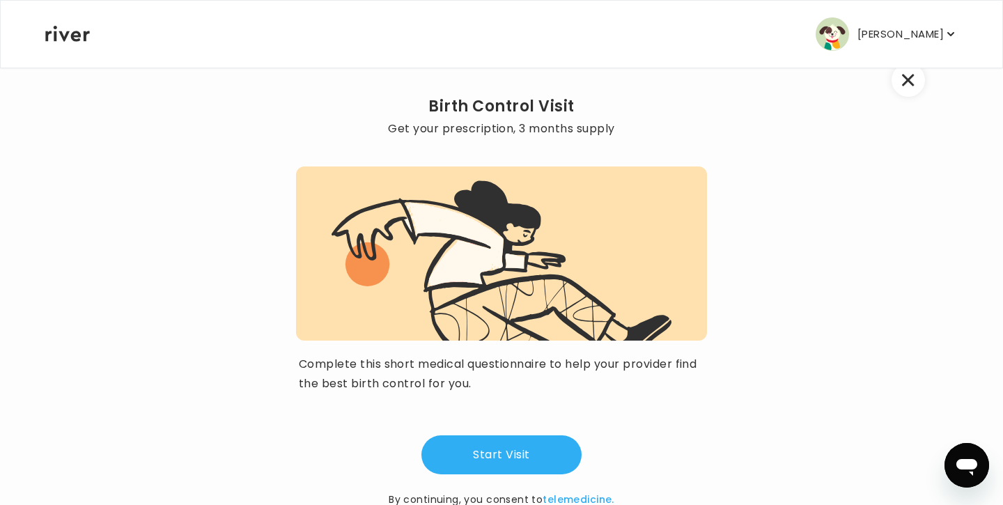
scroll to position [84, 0]
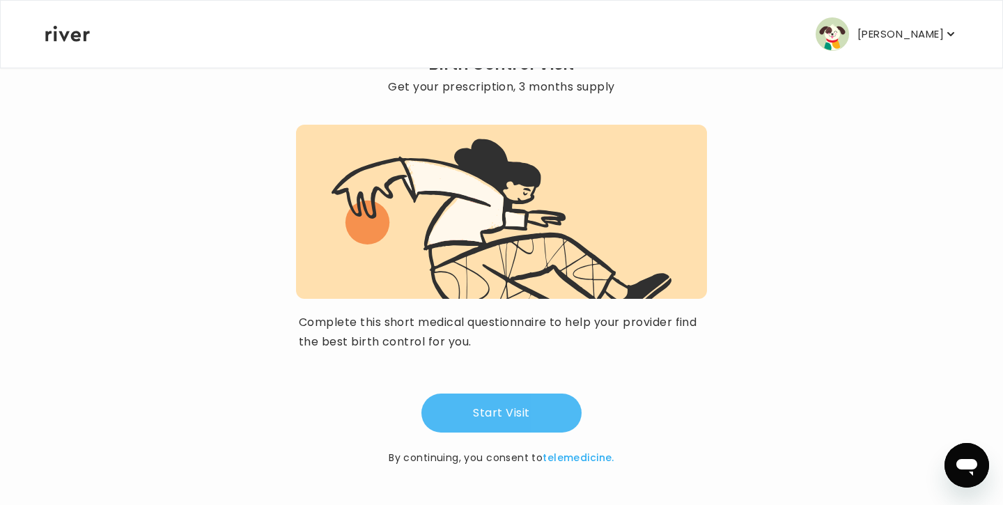
click at [513, 405] on button "Start Visit" at bounding box center [501, 413] width 160 height 39
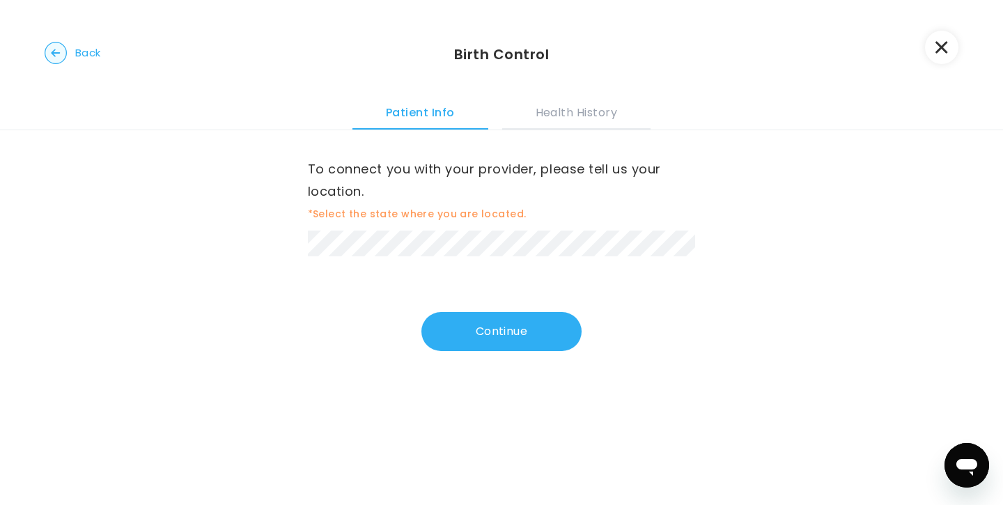
click at [439, 257] on div "To connect you with your provider, please tell us your location. *Select the st…" at bounding box center [502, 240] width 388 height 221
click at [476, 320] on button "Continue" at bounding box center [501, 332] width 160 height 39
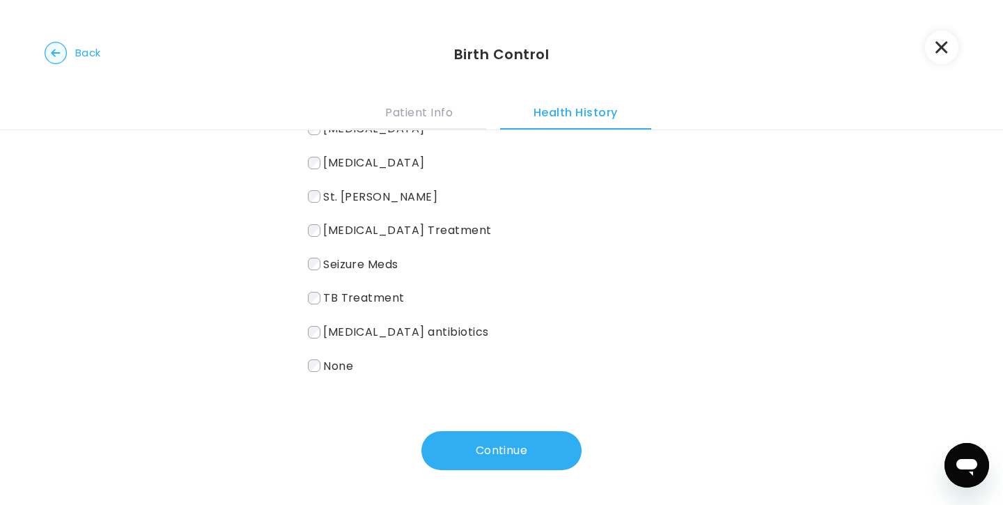
scroll to position [240, 0]
click at [350, 362] on span "None" at bounding box center [338, 365] width 30 height 16
click at [476, 446] on button "Continue" at bounding box center [501, 450] width 160 height 39
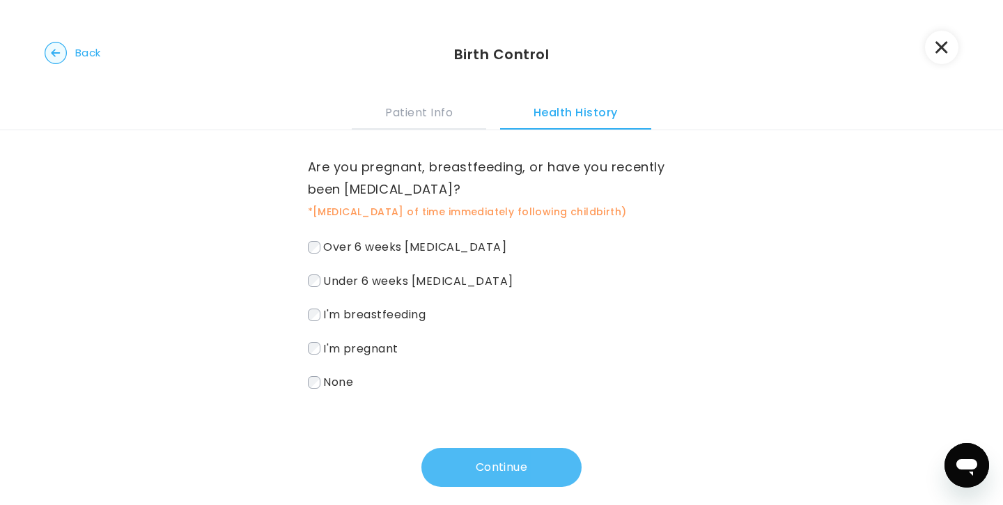
scroll to position [0, 0]
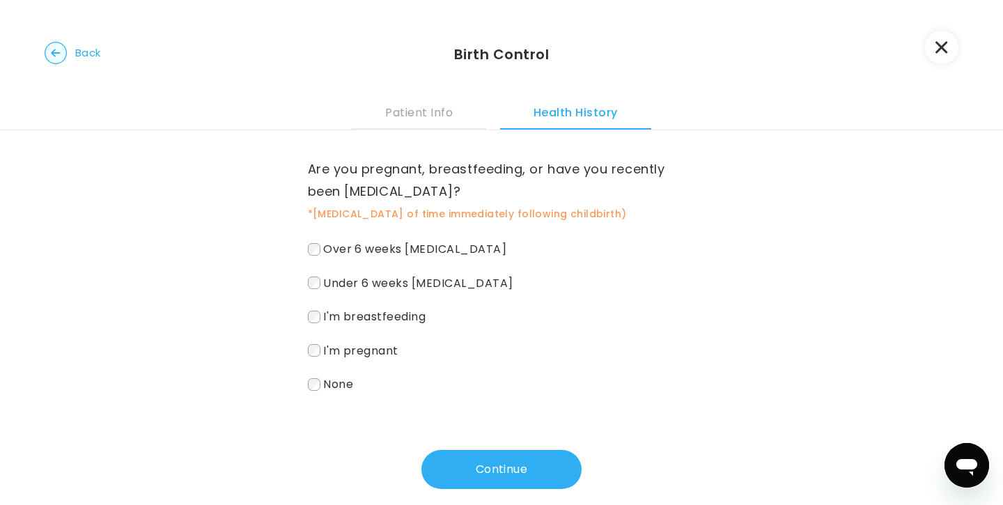
click at [345, 388] on span "None" at bounding box center [338, 384] width 30 height 16
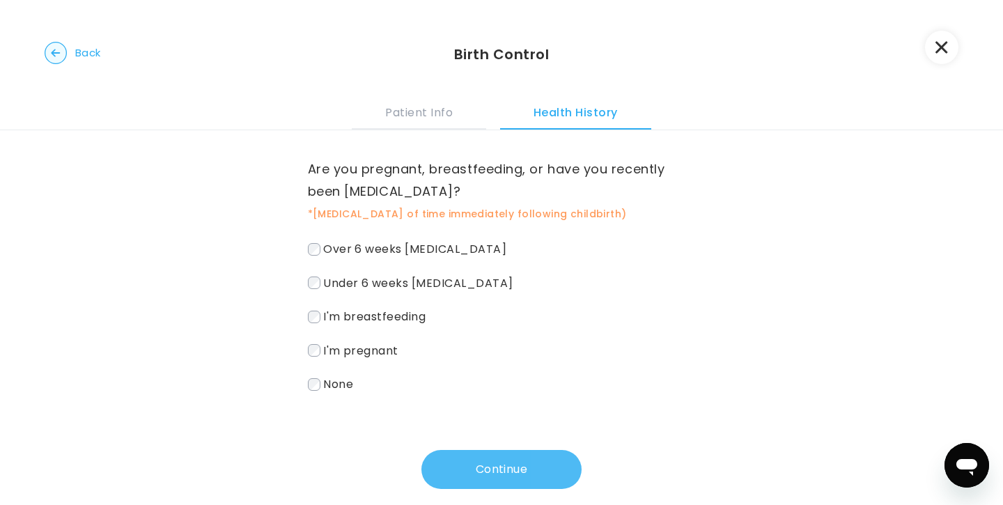
click at [494, 467] on button "Continue" at bounding box center [501, 469] width 160 height 39
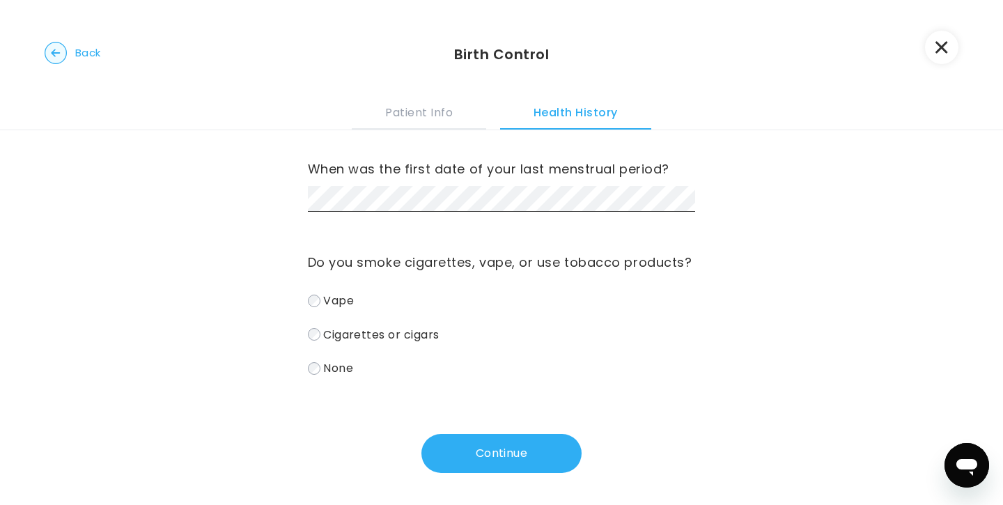
click at [335, 373] on span "None" at bounding box center [338, 368] width 30 height 16
click at [508, 453] on button "Continue" at bounding box center [501, 453] width 160 height 39
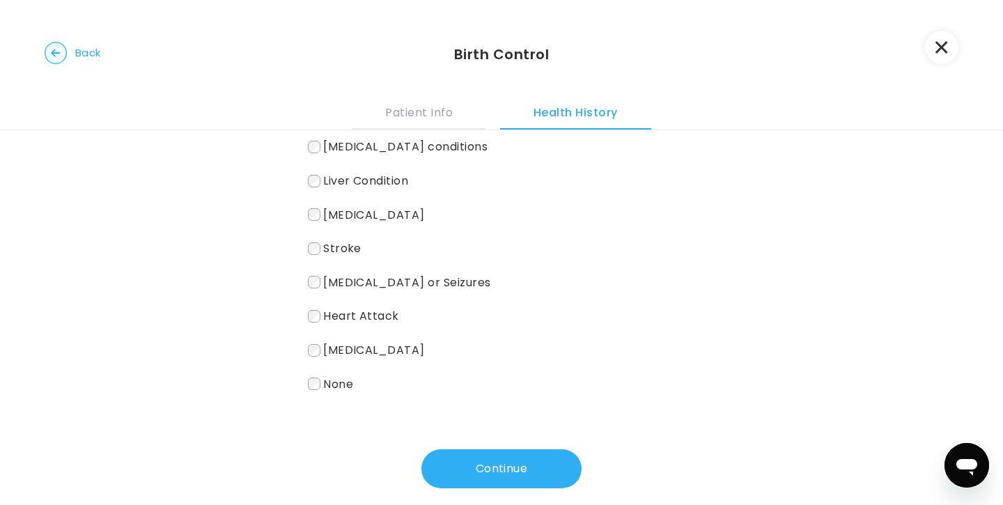
scroll to position [271, 0]
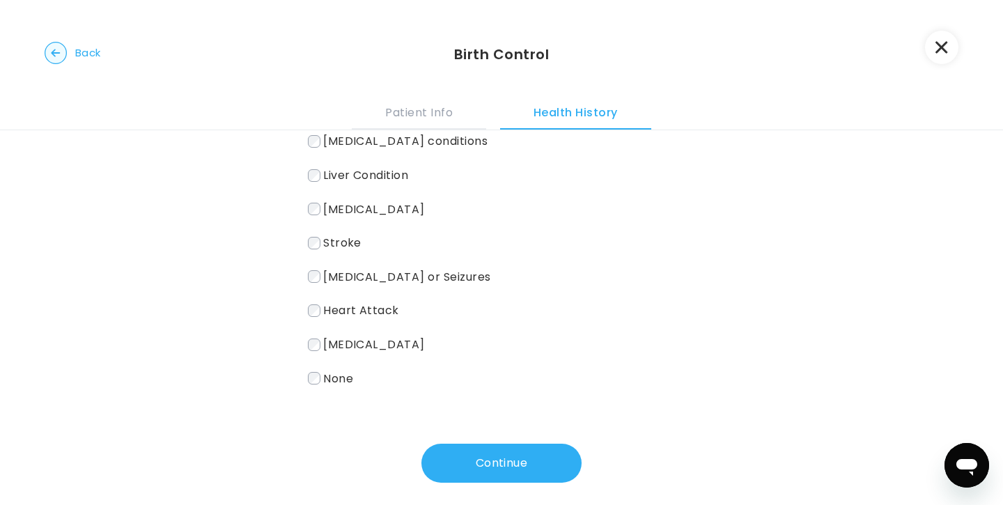
click at [346, 370] on span "None" at bounding box center [338, 378] width 30 height 16
click at [480, 423] on div "Do you have any of these medical conditions? *Autoimmune conditions such as Lup…" at bounding box center [502, 170] width 388 height 623
click at [482, 461] on button "Continue" at bounding box center [501, 463] width 160 height 39
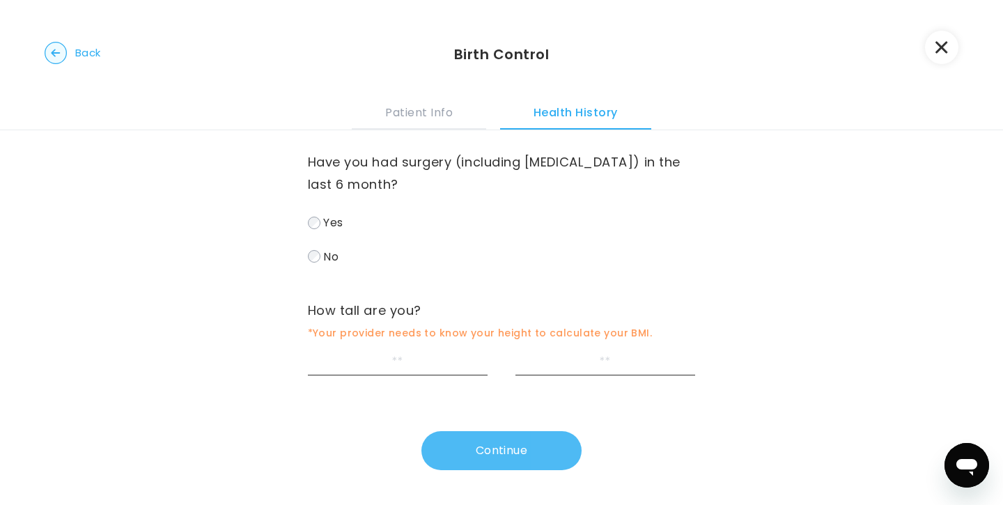
scroll to position [0, 0]
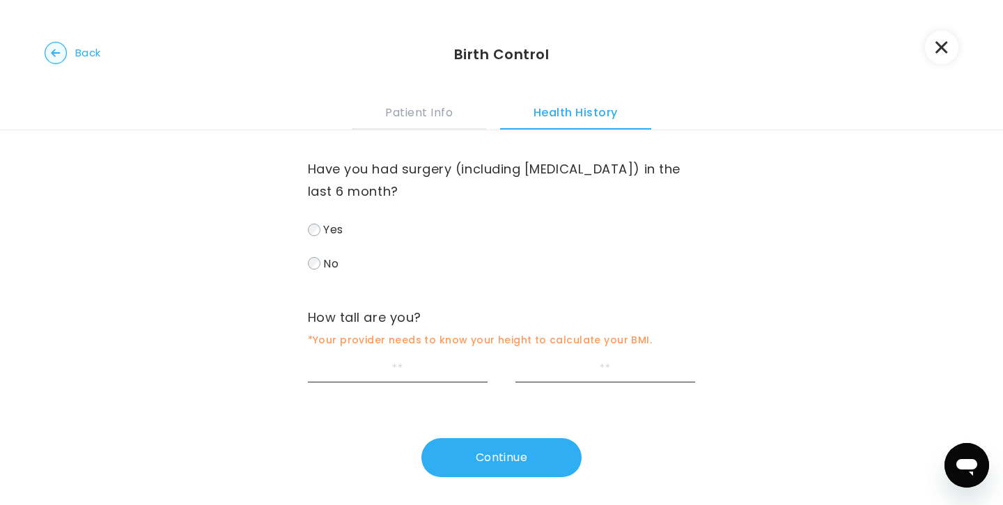
click at [344, 263] on label "No" at bounding box center [502, 264] width 388 height 20
click at [398, 361] on input "feet" at bounding box center [398, 370] width 180 height 26
type input "*"
click at [589, 366] on input "inches" at bounding box center [605, 370] width 180 height 26
type input "*"
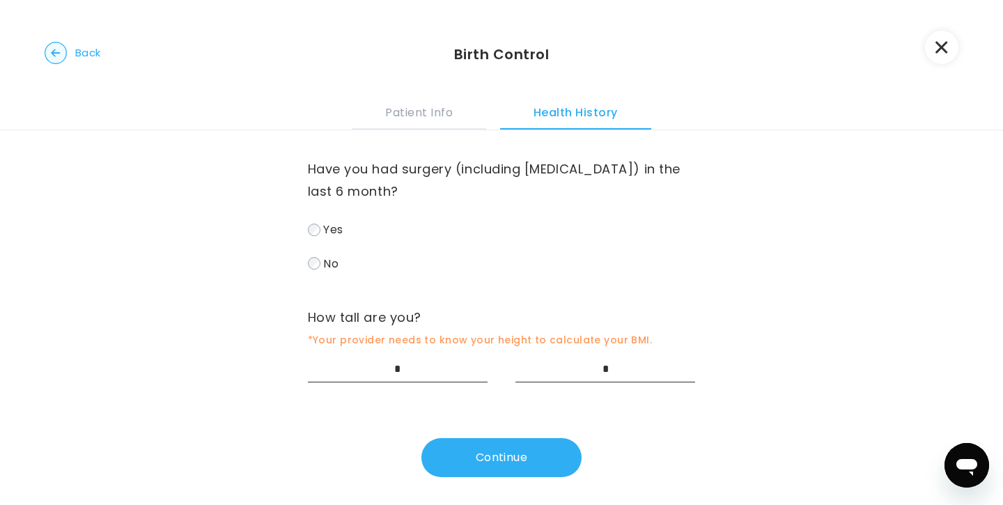
click at [524, 483] on div "Have you had surgery (including bariatric surgery) in the last 6 month? Yes No …" at bounding box center [501, 321] width 1003 height 382
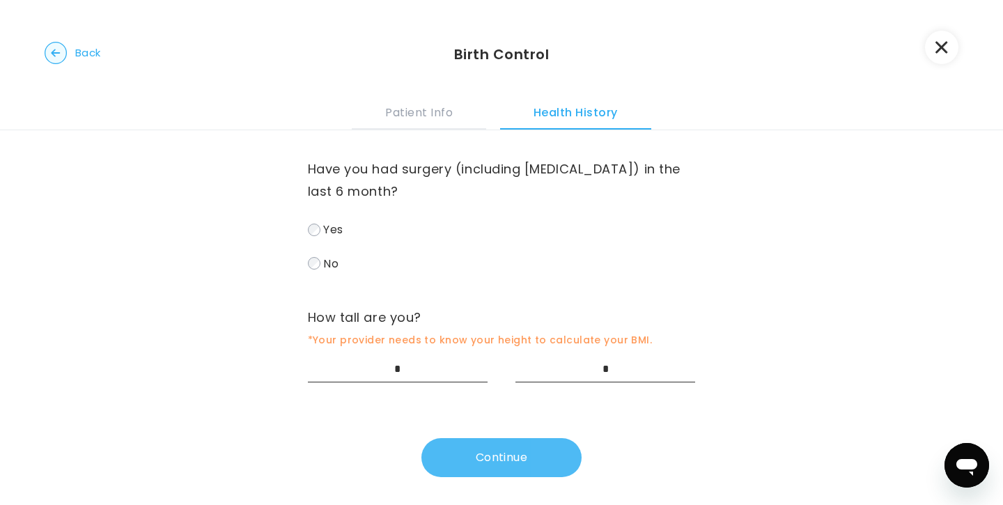
click at [524, 467] on button "Continue" at bounding box center [501, 457] width 160 height 39
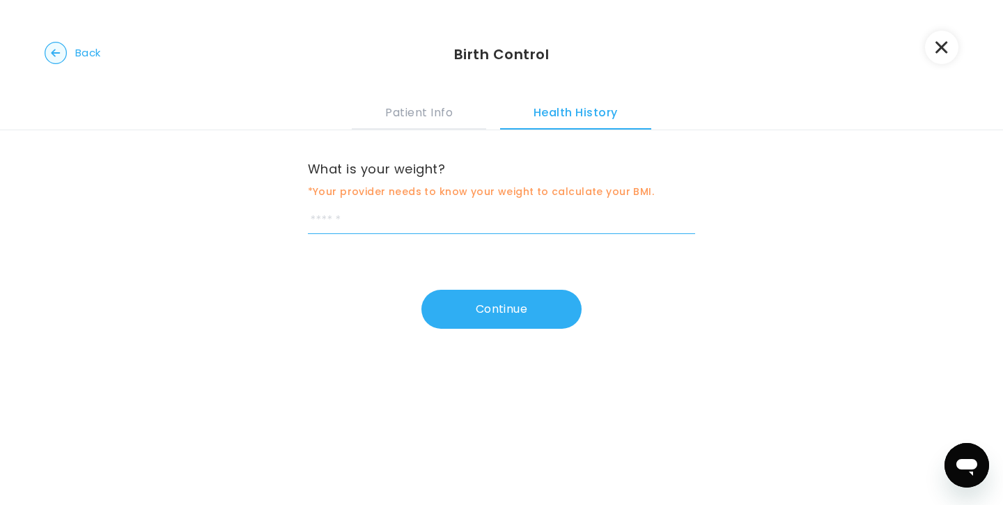
click at [392, 226] on input "weight" at bounding box center [502, 221] width 388 height 26
type input "***"
click at [481, 343] on div "What is your weight? *Your provider needs to know your weight to calculate your…" at bounding box center [501, 246] width 1003 height 233
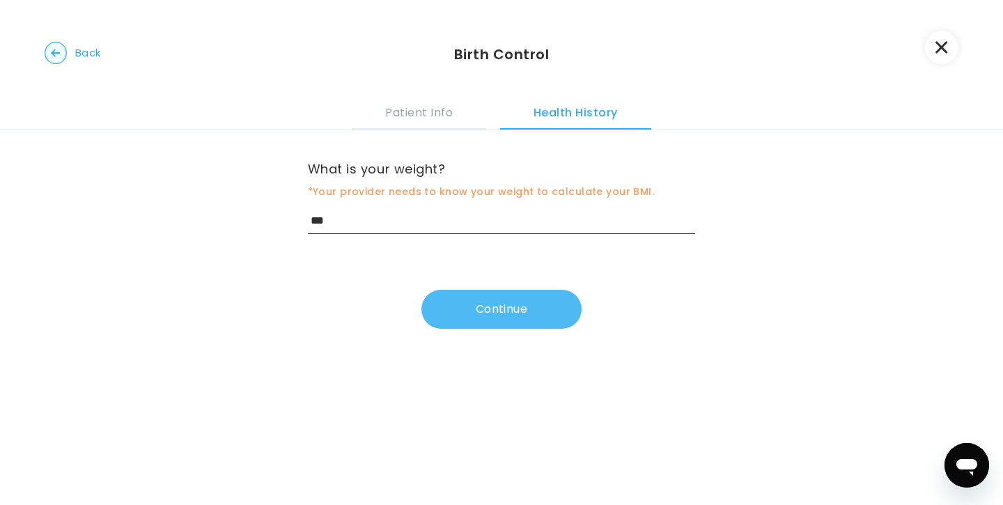
click at [476, 316] on button "Continue" at bounding box center [501, 309] width 160 height 39
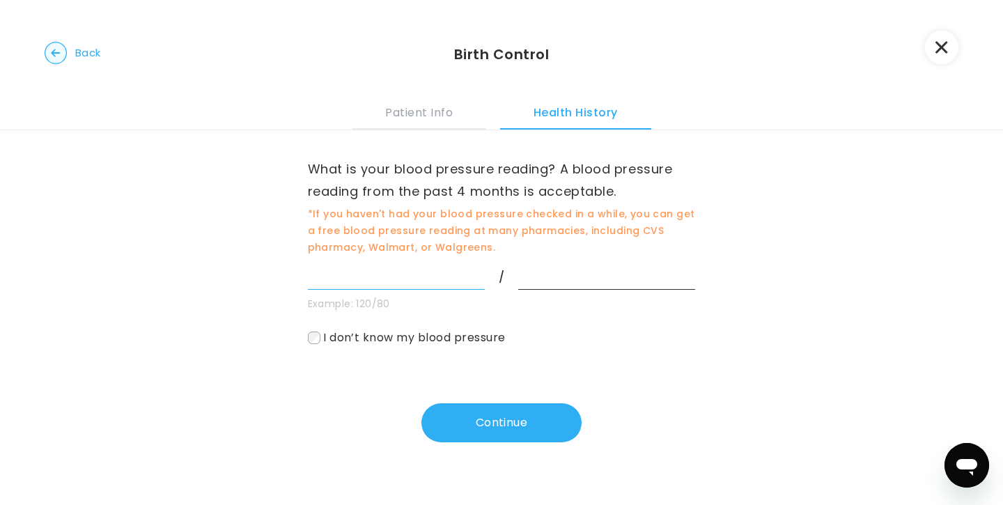
click at [423, 271] on input "systolic" at bounding box center [396, 277] width 177 height 26
click at [413, 335] on span "I don’t know my blood pressure" at bounding box center [414, 337] width 182 height 16
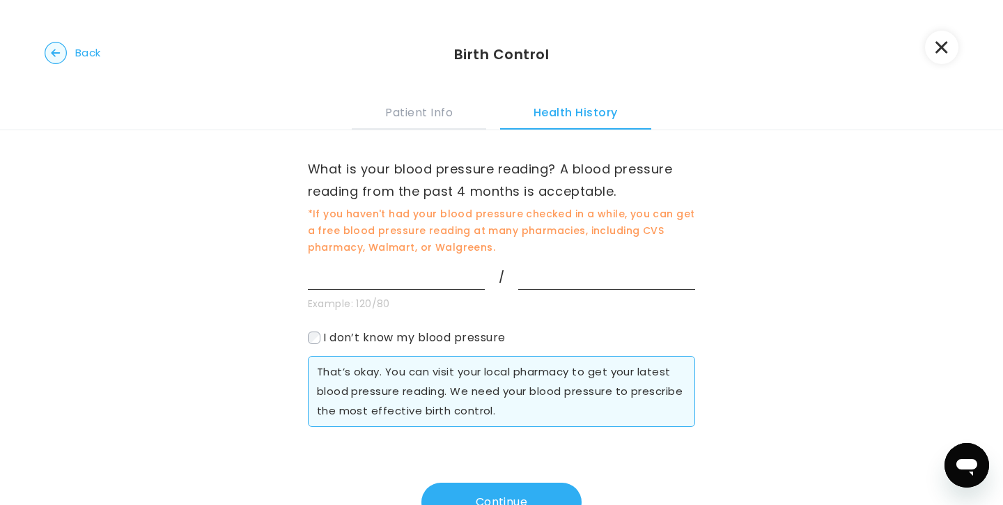
scroll to position [51, 0]
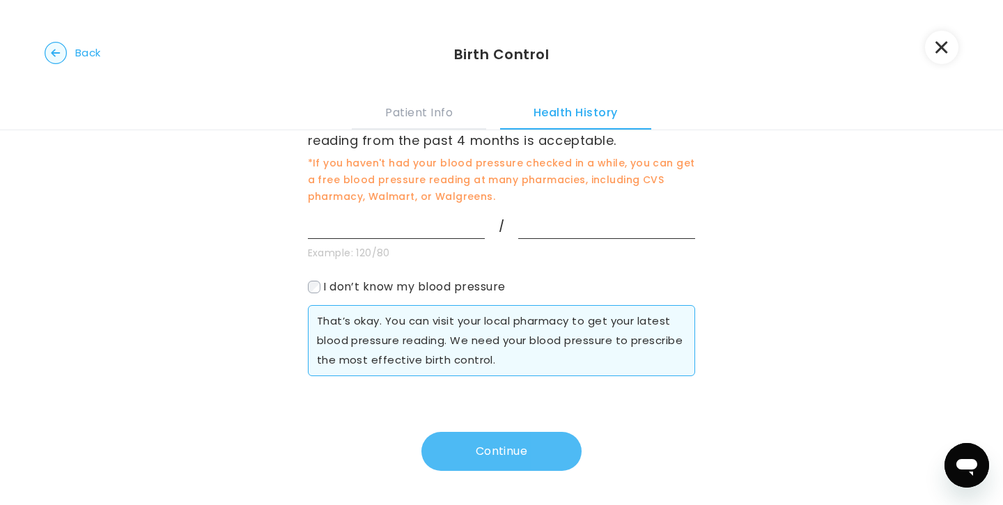
click at [490, 448] on button "Continue" at bounding box center [501, 451] width 160 height 39
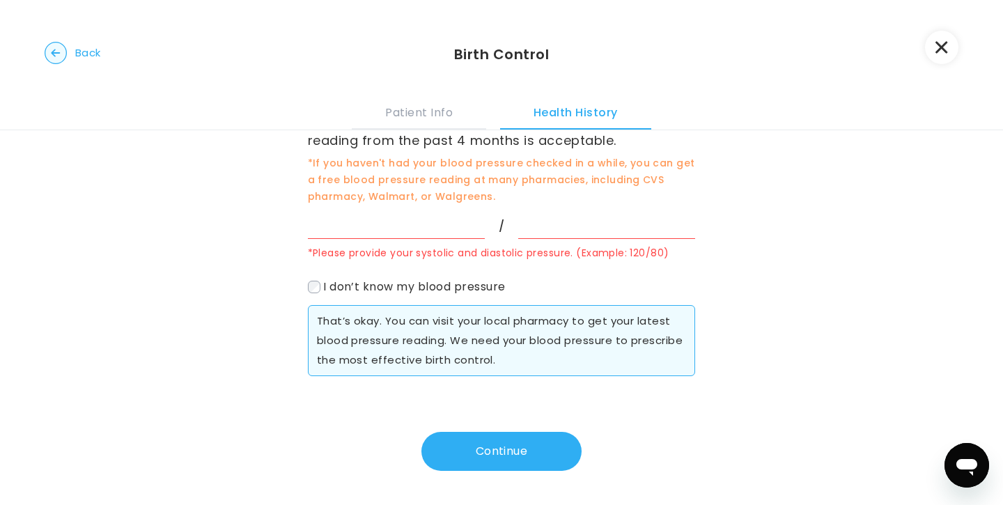
click at [399, 224] on input "systolic" at bounding box center [396, 226] width 177 height 26
click at [211, 223] on div "What is your blood pressure reading? A blood pressure reading from the past 4 m…" at bounding box center [501, 292] width 1003 height 426
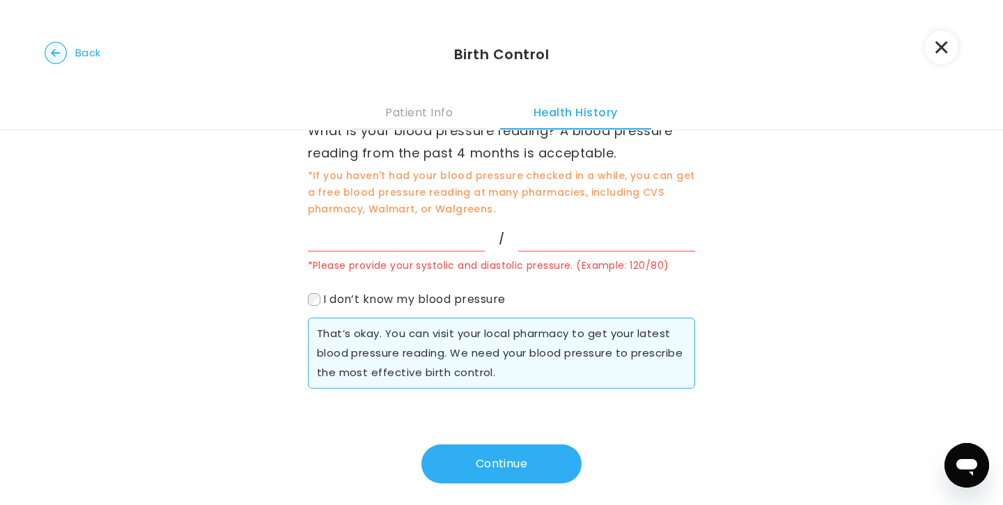
scroll to position [41, 0]
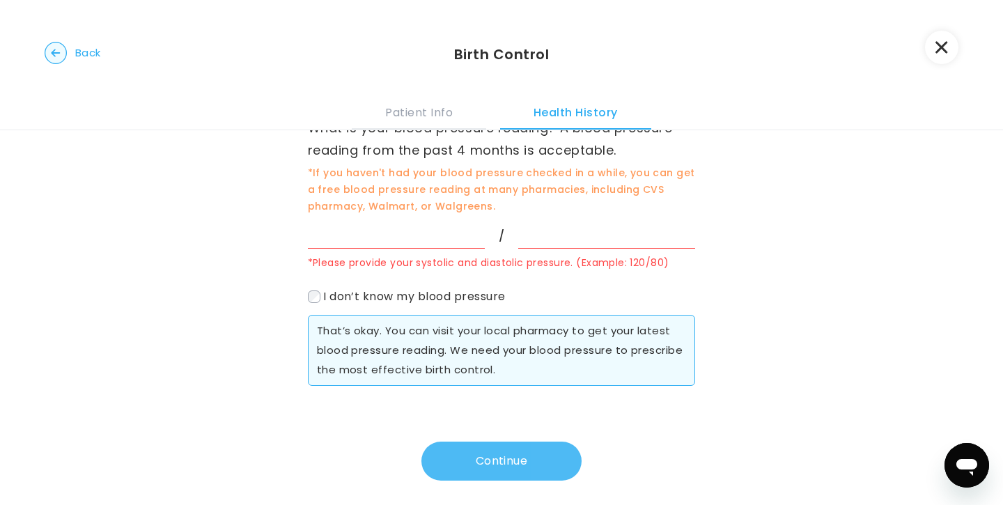
click at [488, 461] on button "Continue" at bounding box center [501, 461] width 160 height 39
click at [417, 249] on div "What is your blood pressure reading? A blood pressure reading from the past 4 m…" at bounding box center [502, 251] width 388 height 269
click at [412, 238] on input "systolic" at bounding box center [396, 236] width 177 height 26
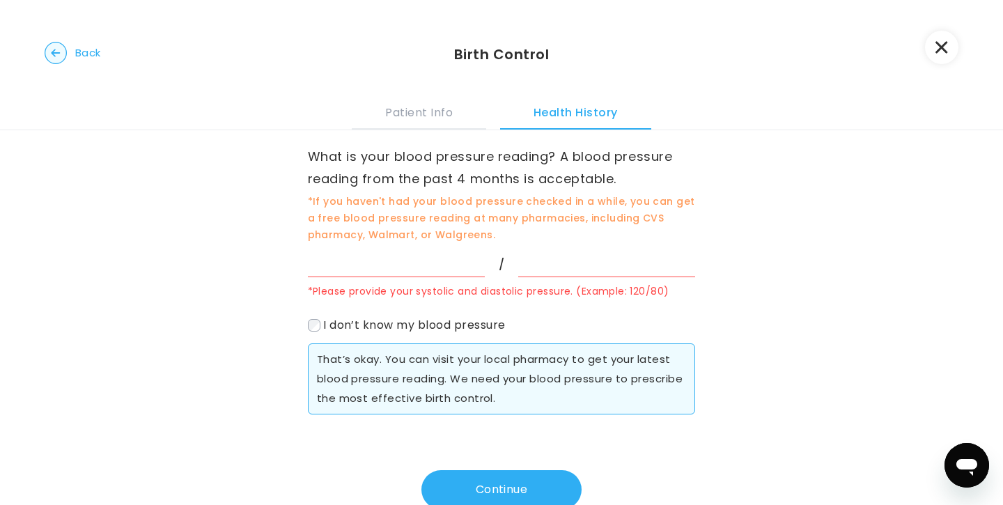
scroll to position [0, 0]
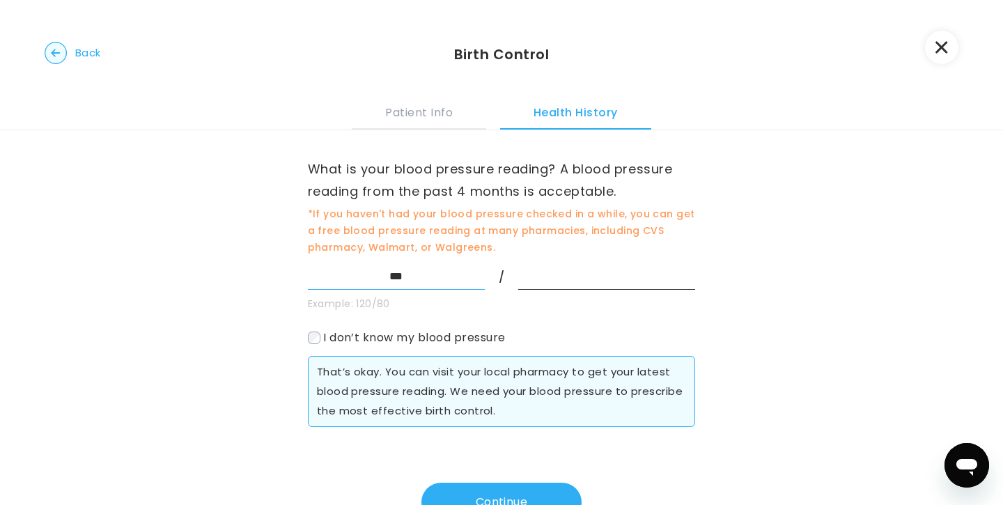
type input "***"
click at [598, 274] on input "diastolic" at bounding box center [606, 277] width 177 height 26
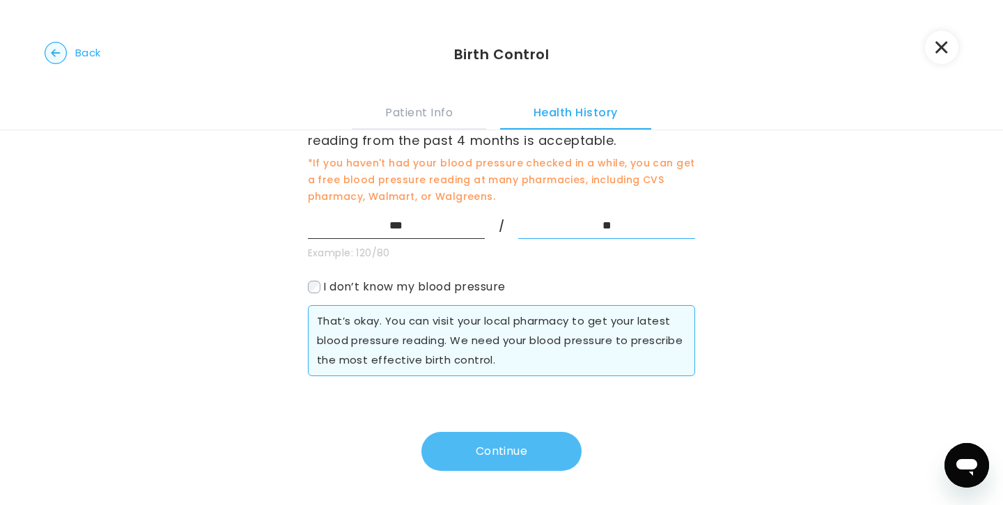
type input "**"
click at [520, 456] on button "Continue" at bounding box center [501, 451] width 160 height 39
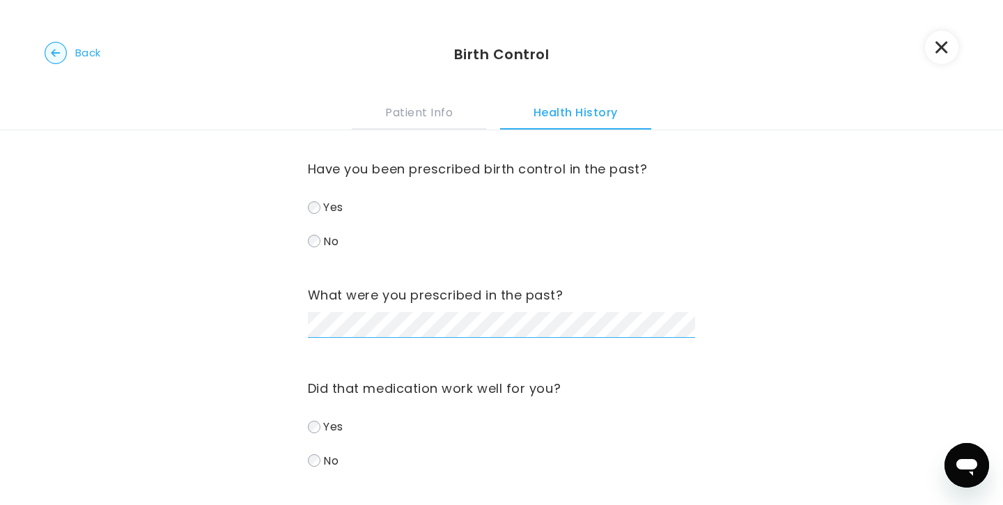
scroll to position [52, 0]
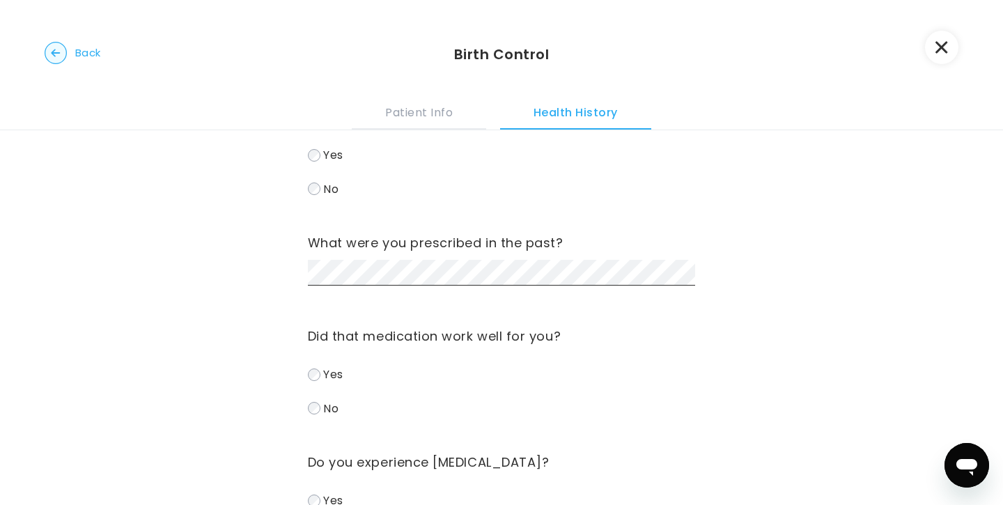
click at [334, 375] on span "Yes" at bounding box center [333, 374] width 20 height 16
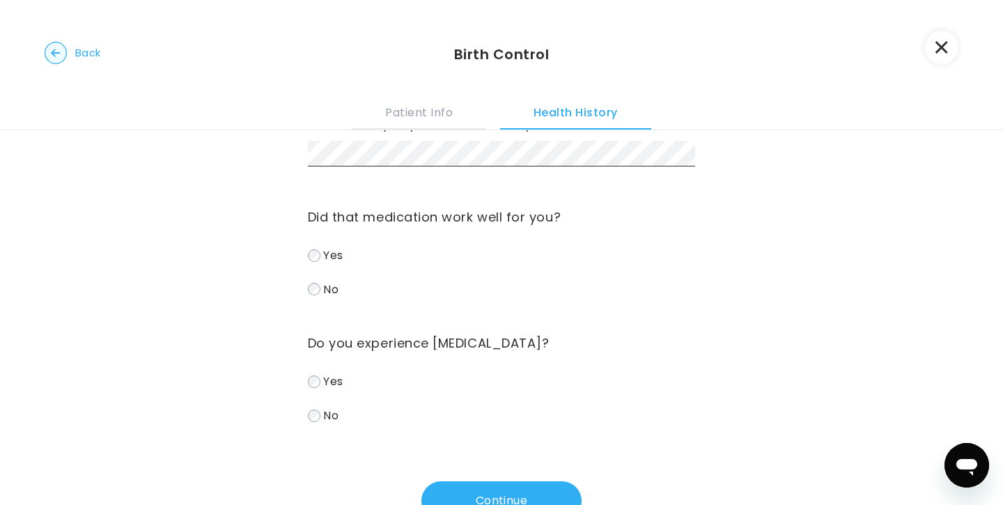
scroll to position [203, 0]
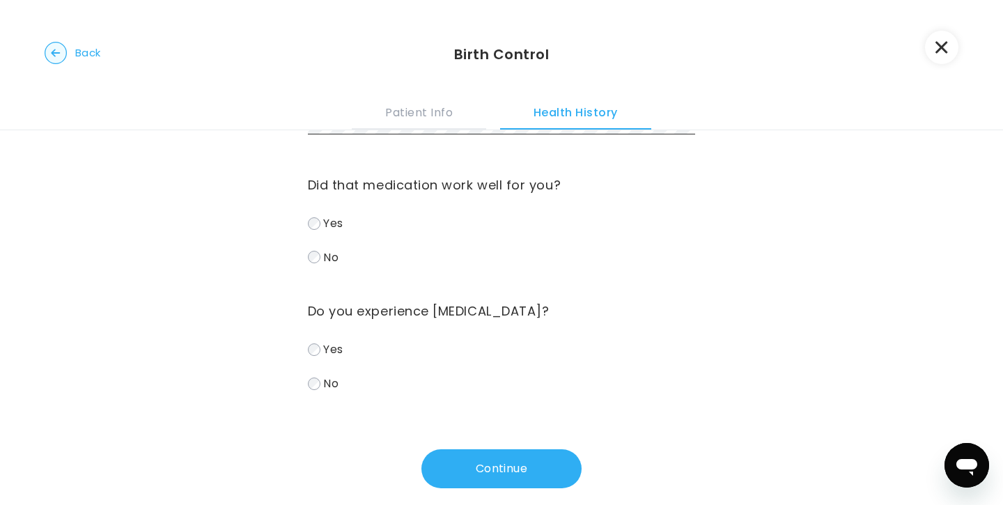
click at [331, 361] on div "Yes No" at bounding box center [502, 366] width 388 height 54
click at [331, 350] on span "Yes" at bounding box center [333, 349] width 20 height 16
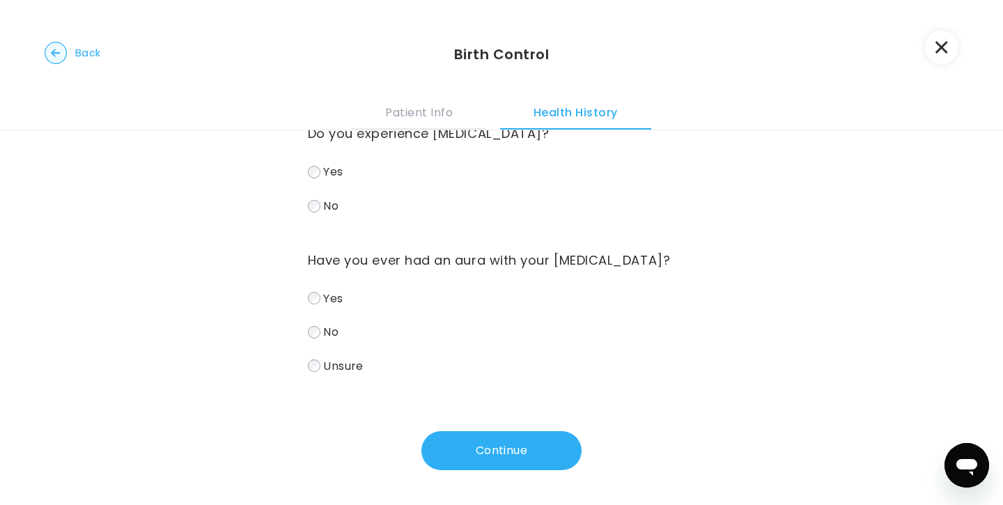
scroll to position [384, 0]
click at [332, 364] on span "Unsure" at bounding box center [343, 365] width 40 height 16
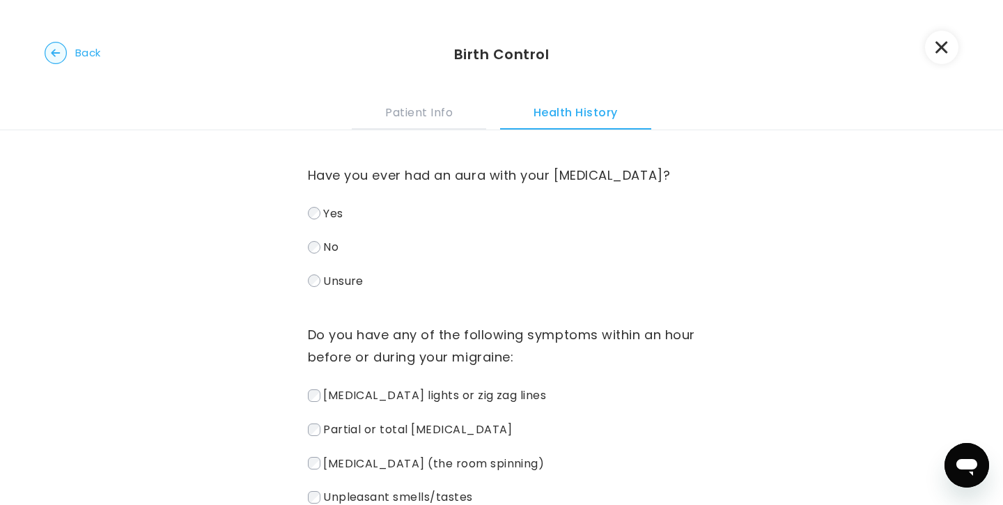
scroll to position [454, 0]
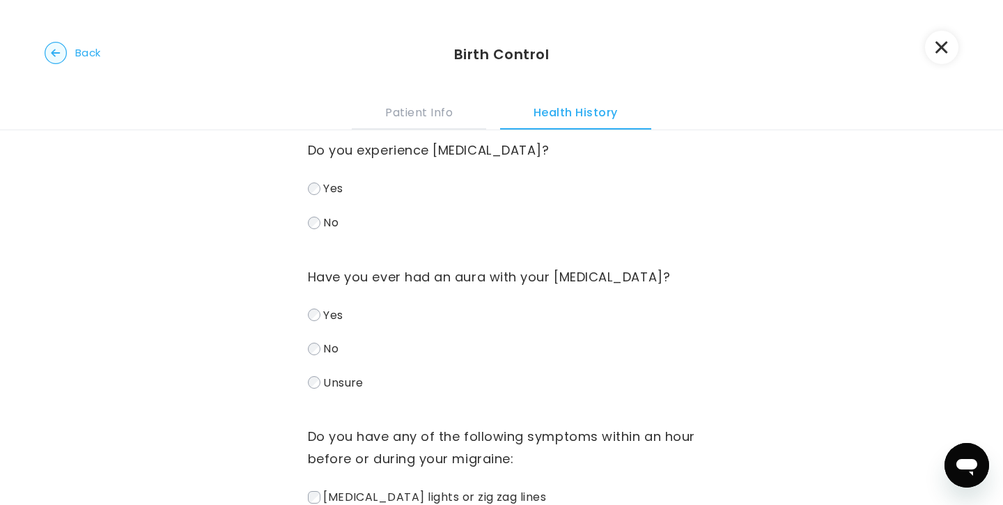
click at [322, 226] on label "No" at bounding box center [502, 222] width 388 height 20
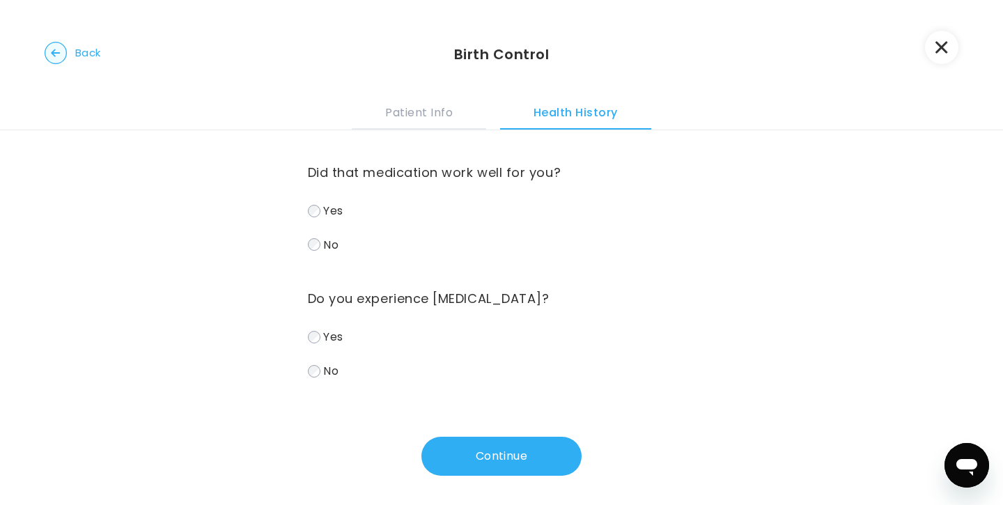
scroll to position [211, 0]
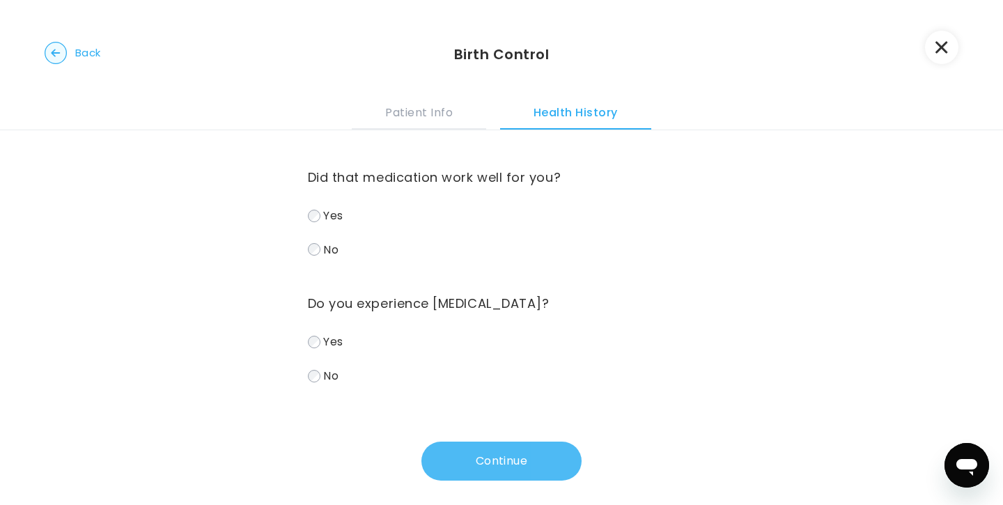
click at [484, 456] on button "Continue" at bounding box center [501, 461] width 160 height 39
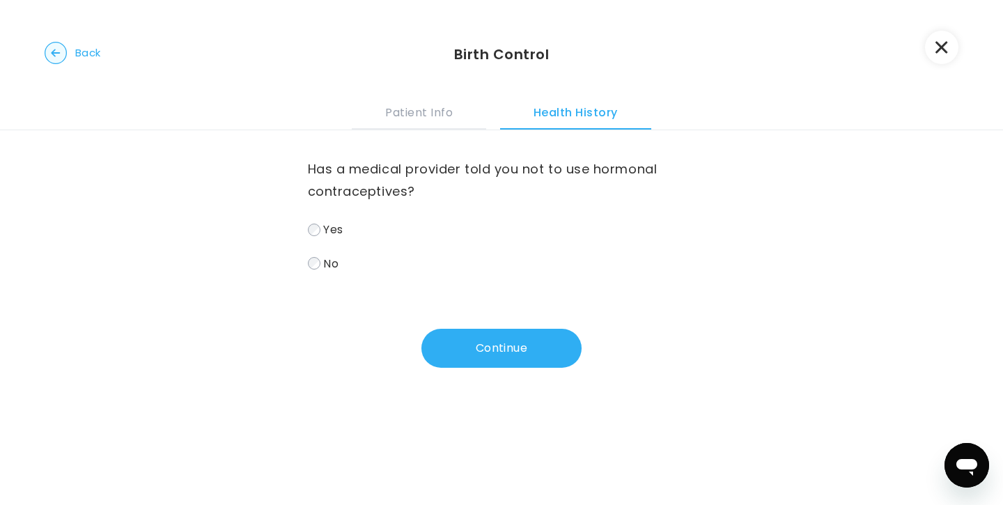
click at [329, 272] on label "No" at bounding box center [502, 264] width 388 height 20
click at [518, 352] on button "Continue" at bounding box center [501, 348] width 160 height 39
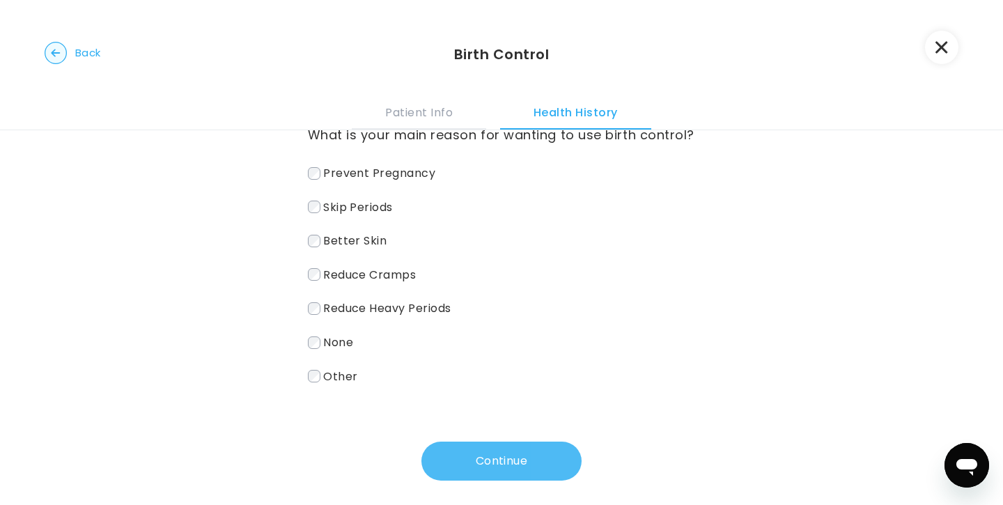
scroll to position [33, 0]
click at [386, 179] on span "Prevent Pregnancy" at bounding box center [379, 174] width 112 height 16
click at [473, 448] on button "Continue" at bounding box center [501, 461] width 160 height 39
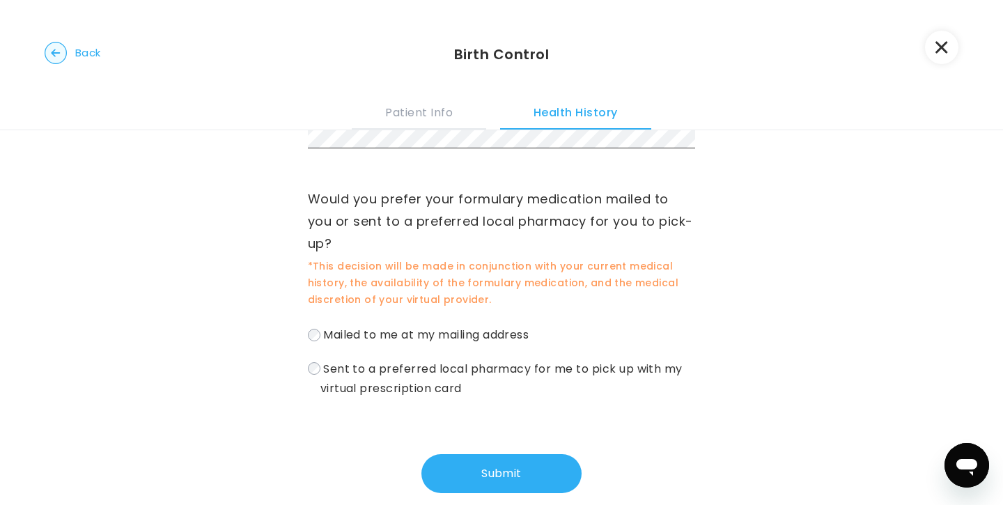
scroll to position [65, 0]
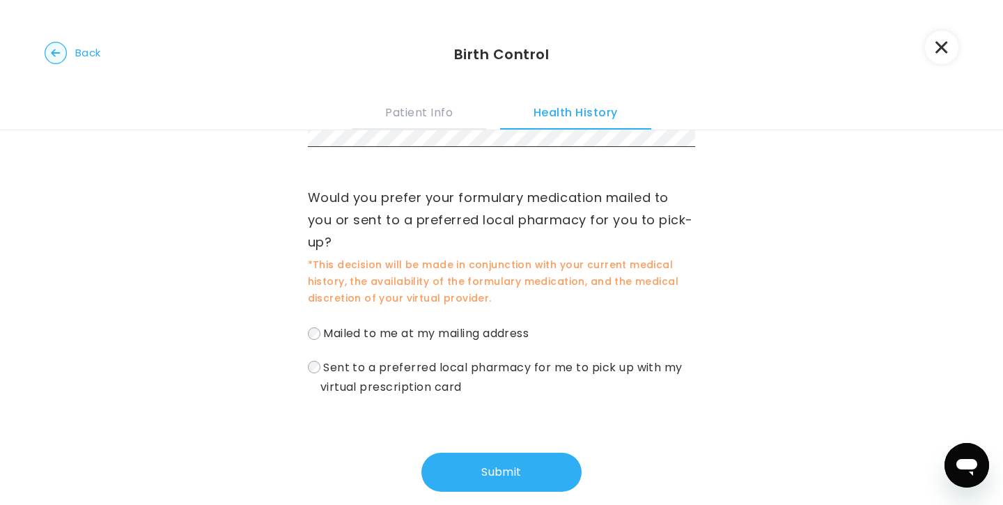
click at [428, 370] on span "Sent to a preferred local pharmacy for me to pick up with my virtual prescripti…" at bounding box center [501, 377] width 362 height 36
click at [488, 456] on button "Submit" at bounding box center [501, 472] width 160 height 39
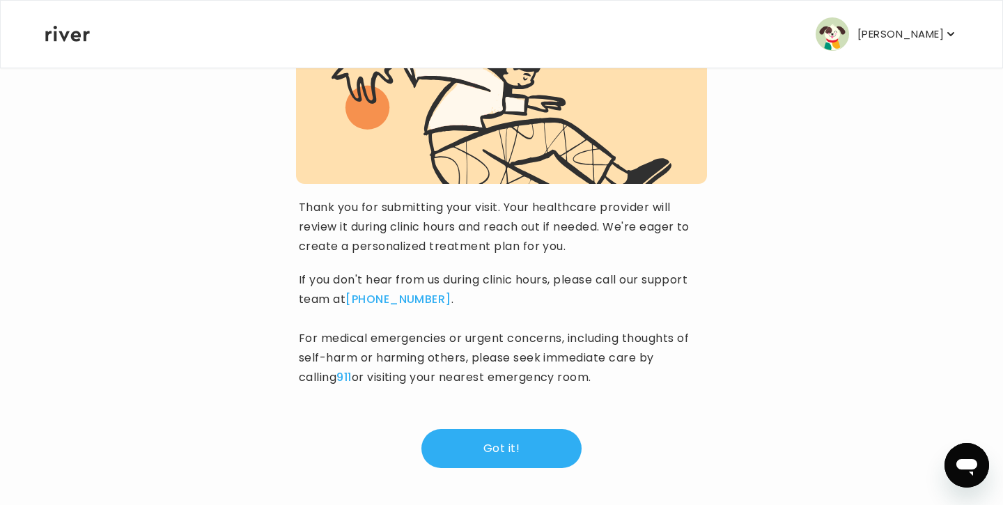
scroll to position [173, 0]
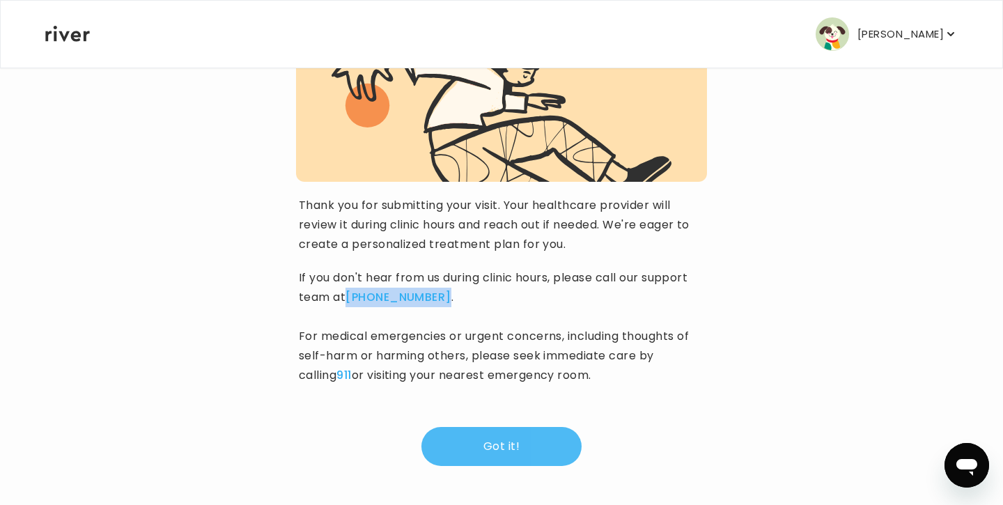
click at [497, 456] on button "Got it!" at bounding box center [501, 446] width 160 height 39
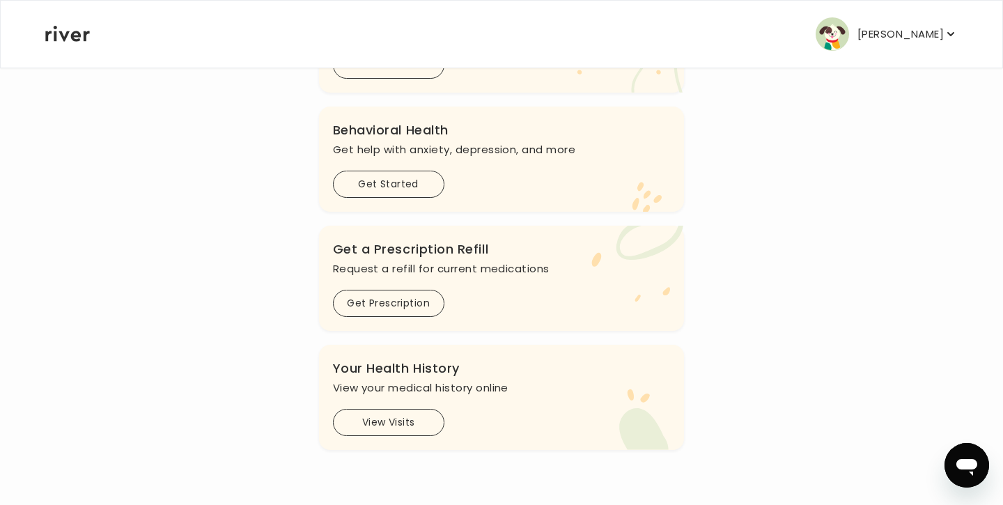
scroll to position [433, 0]
click at [410, 311] on button "Get Prescription" at bounding box center [388, 301] width 111 height 27
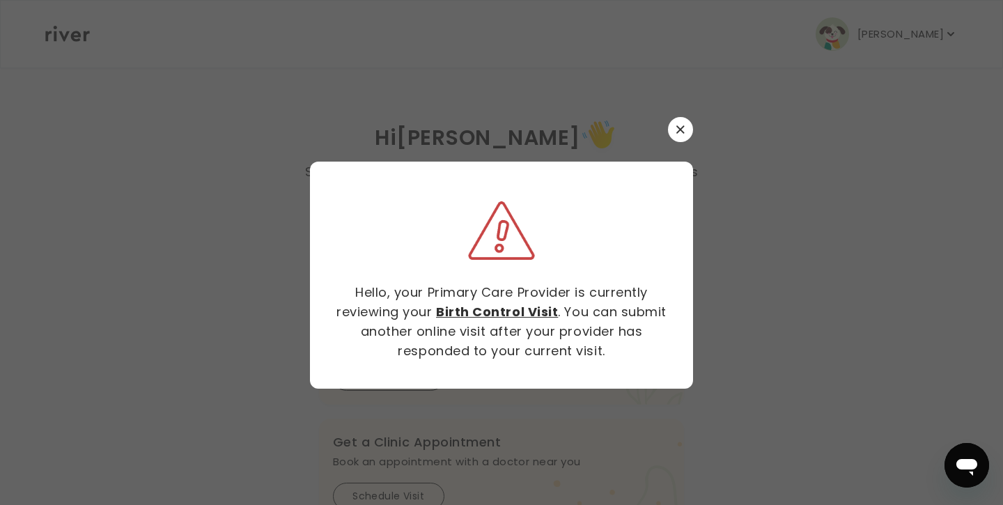
click at [679, 133] on icon "button" at bounding box center [680, 129] width 8 height 8
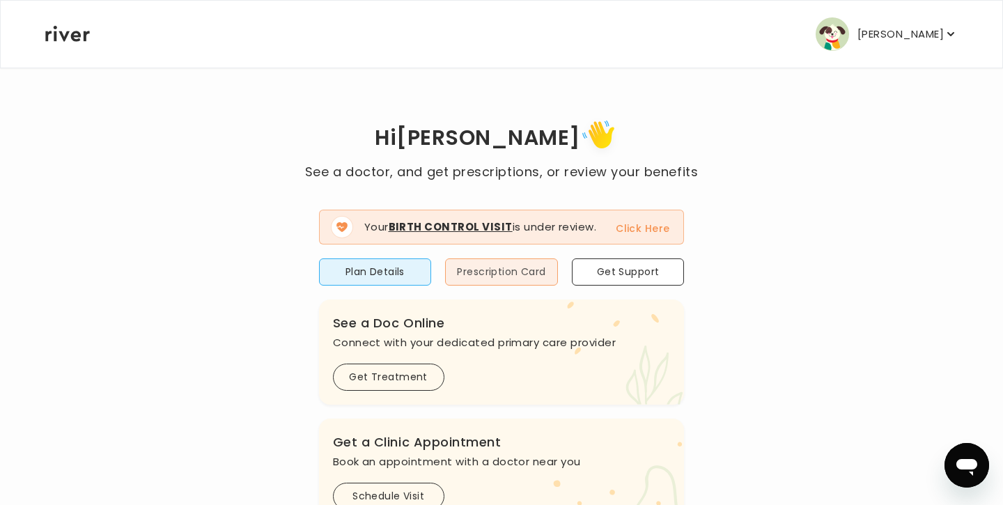
click at [513, 273] on button "Prescription Card" at bounding box center [501, 271] width 113 height 27
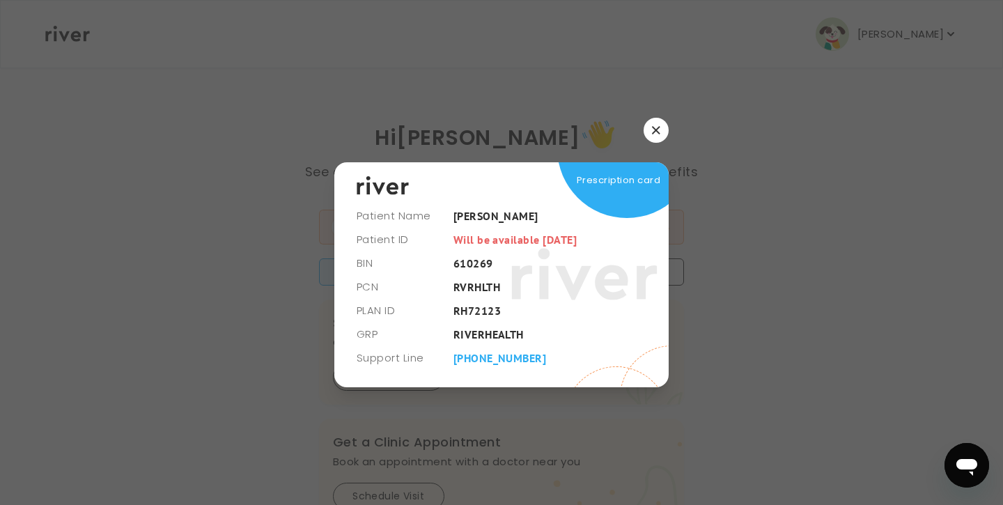
click at [633, 127] on div at bounding box center [501, 130] width 334 height 25
click at [650, 135] on button "button" at bounding box center [656, 130] width 25 height 25
